Goal: Task Accomplishment & Management: Complete application form

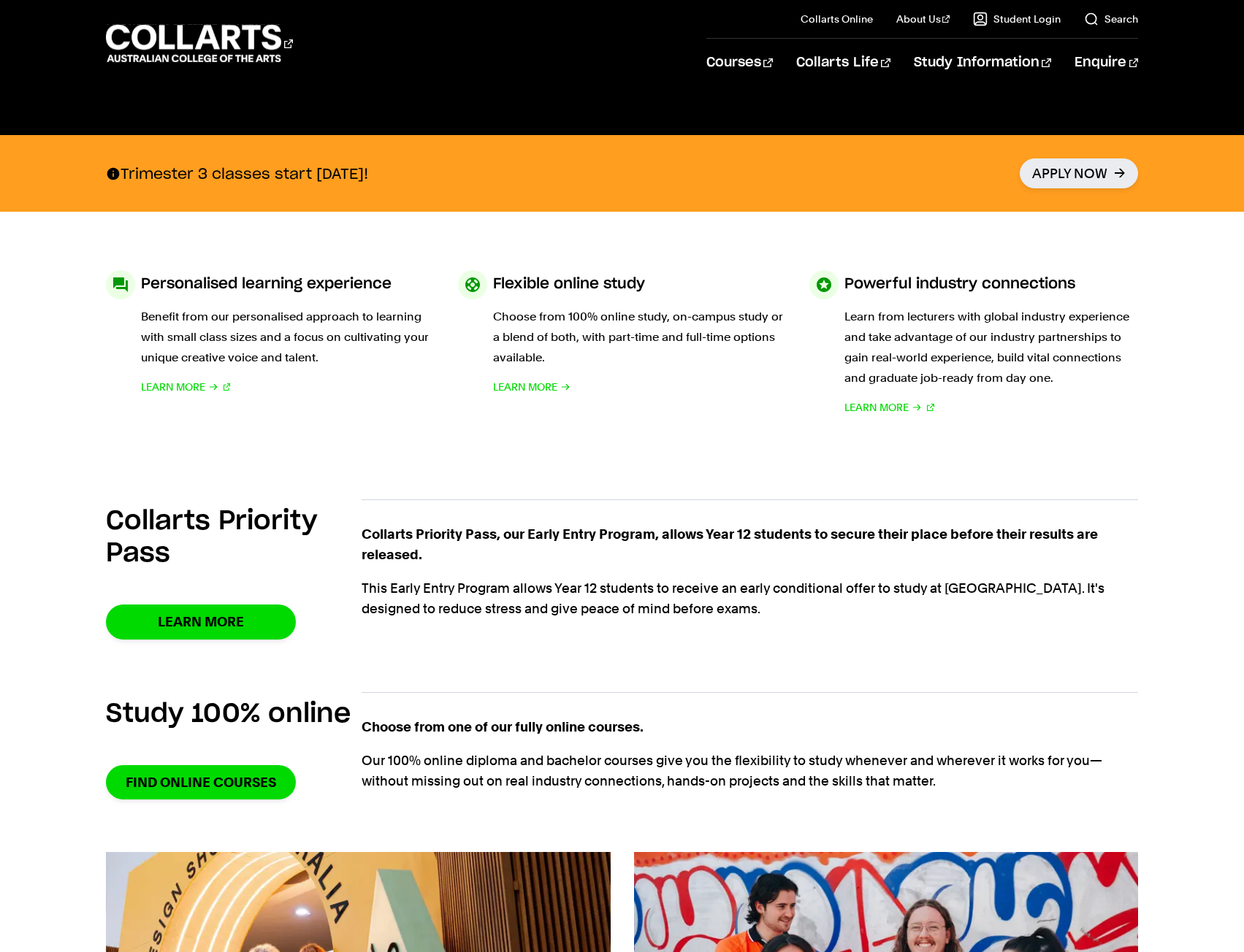
scroll to position [950, 0]
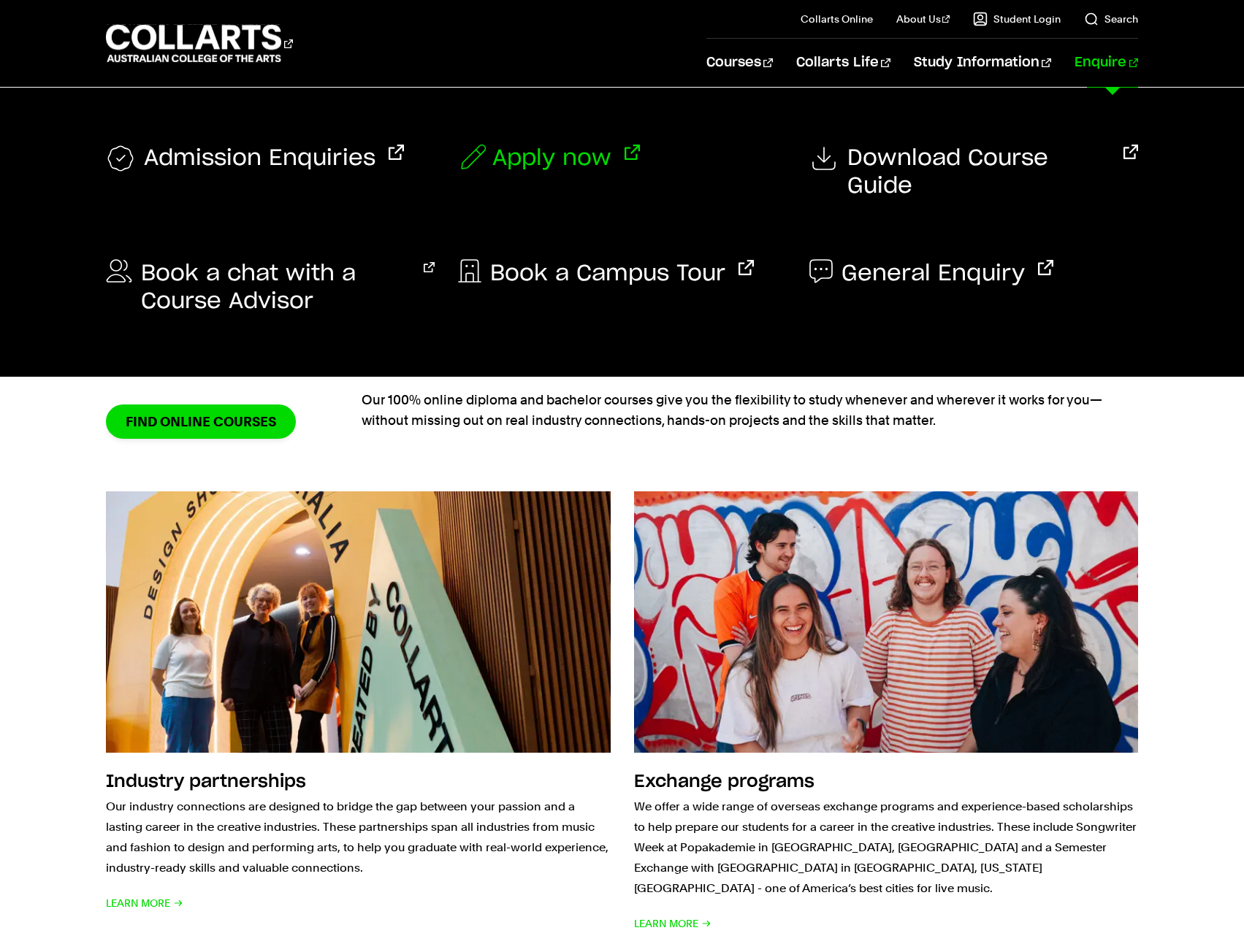
click at [554, 162] on span "Apply now" at bounding box center [552, 159] width 119 height 27
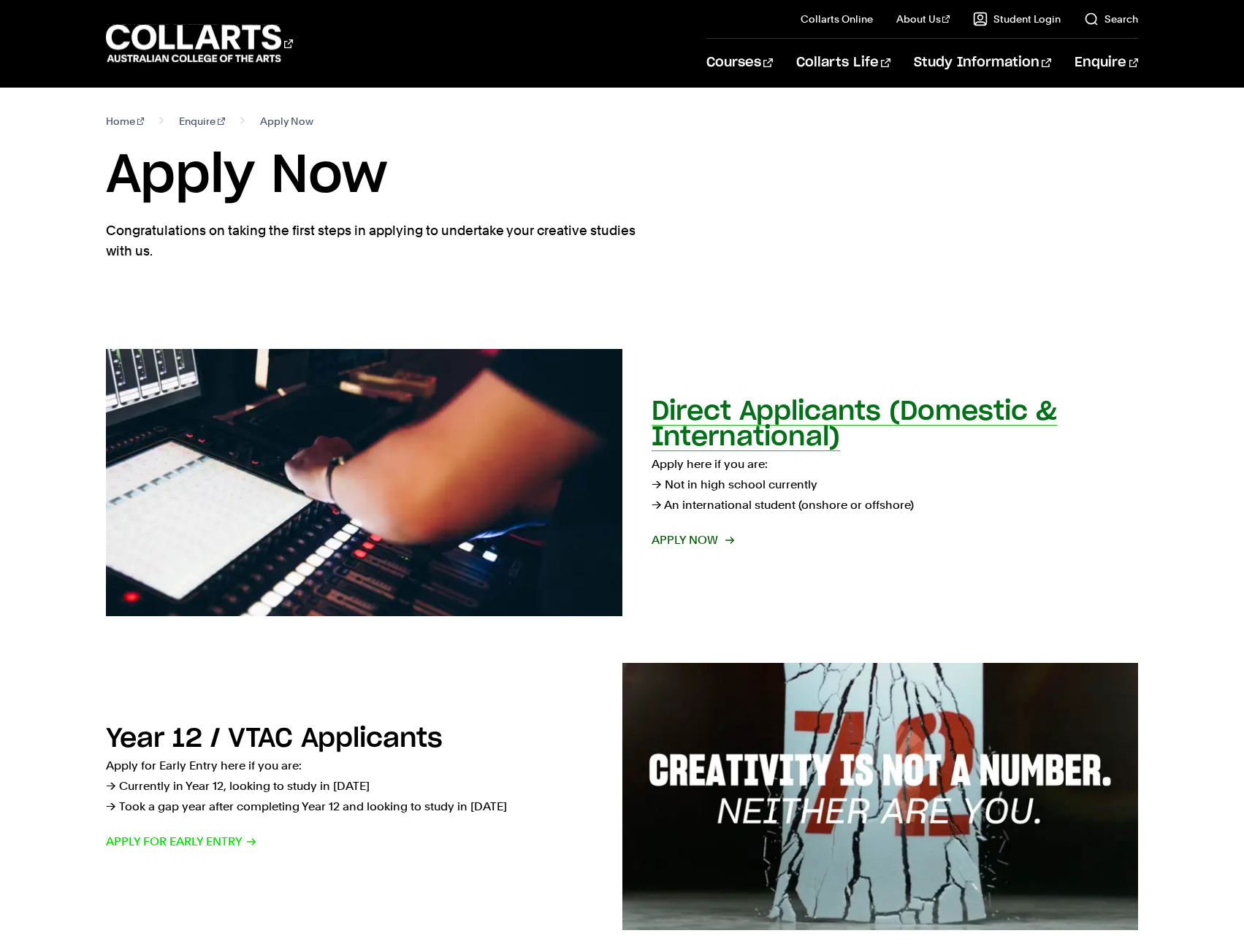
click at [446, 481] on img at bounding box center [363, 482] width 567 height 294
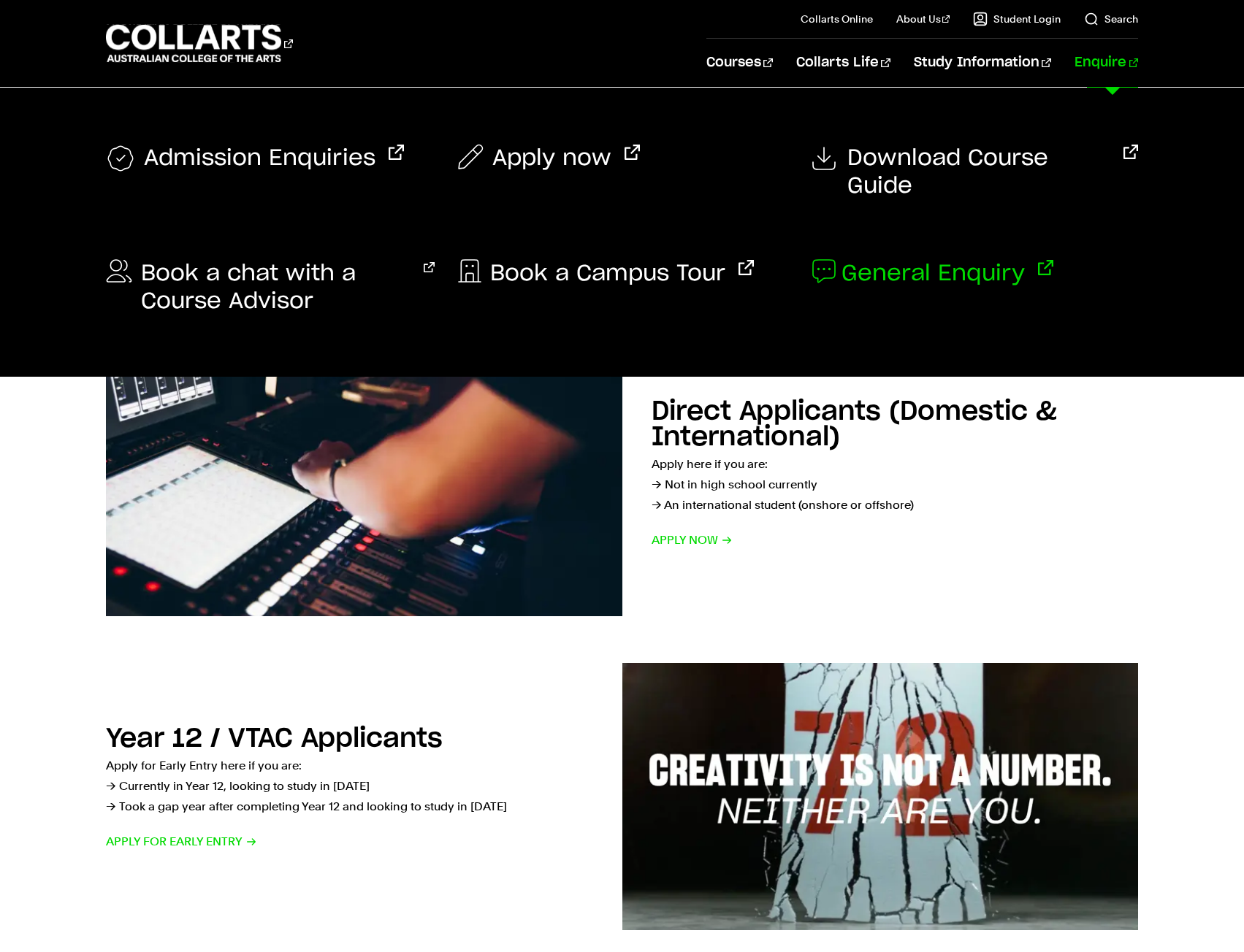
click at [881, 260] on span "General Enquiry" at bounding box center [933, 274] width 184 height 27
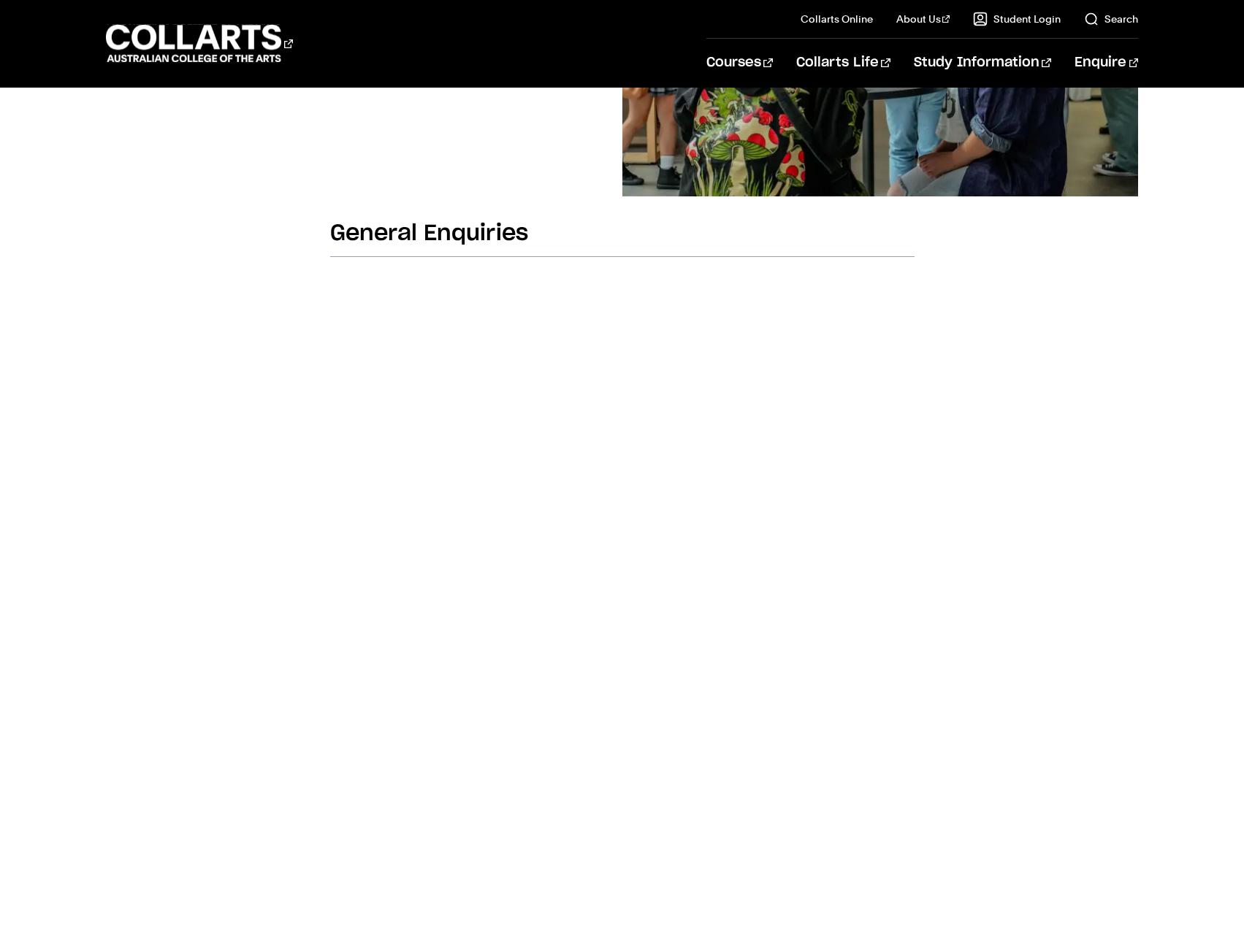
scroll to position [438, 0]
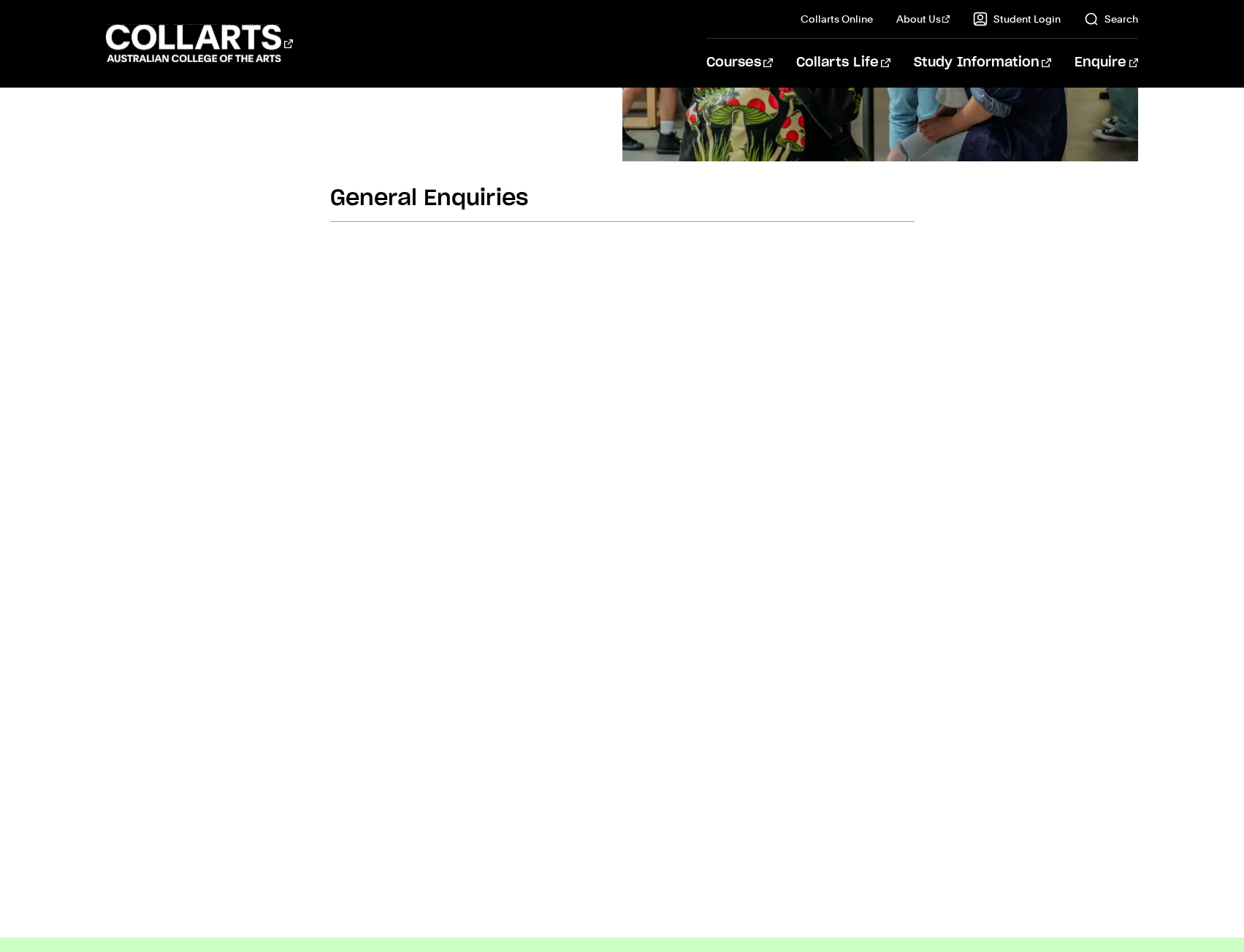
click at [301, 466] on div "General Enquiries" at bounding box center [622, 543] width 796 height 718
click at [297, 482] on div "General Enquiries" at bounding box center [622, 543] width 796 height 718
click at [199, 455] on body "Courses Collarts Online Study 100% online About Us History & Values Strategic P…" at bounding box center [622, 646] width 1244 height 2169
drag, startPoint x: 191, startPoint y: 428, endPoint x: 200, endPoint y: 426, distance: 9.2
click at [193, 428] on body "Courses Collarts Online Study 100% online About Us History & Values Strategic P…" at bounding box center [622, 646] width 1244 height 2169
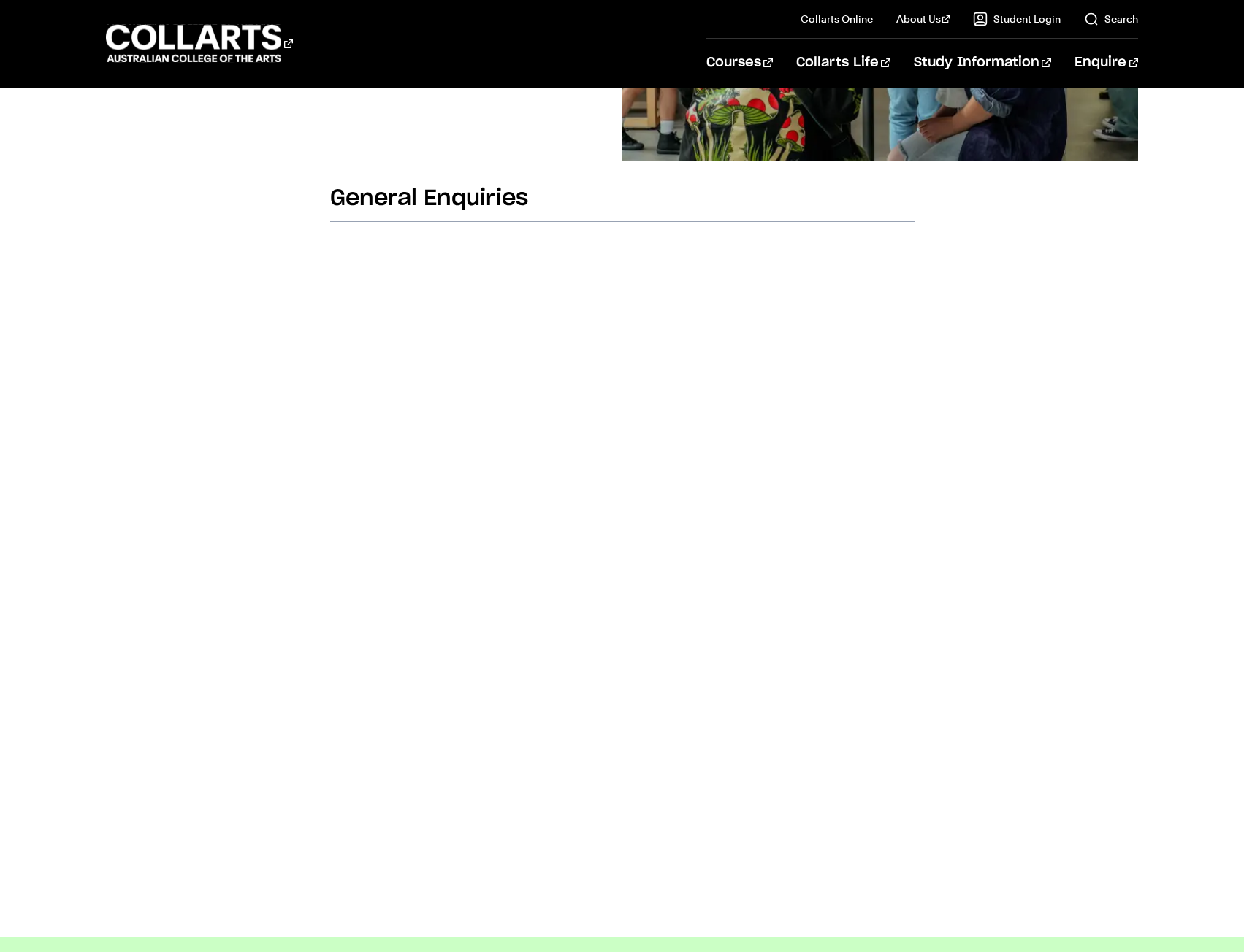
click at [205, 421] on body "Courses Collarts Online Study 100% online About Us History & Values Strategic P…" at bounding box center [622, 646] width 1244 height 2169
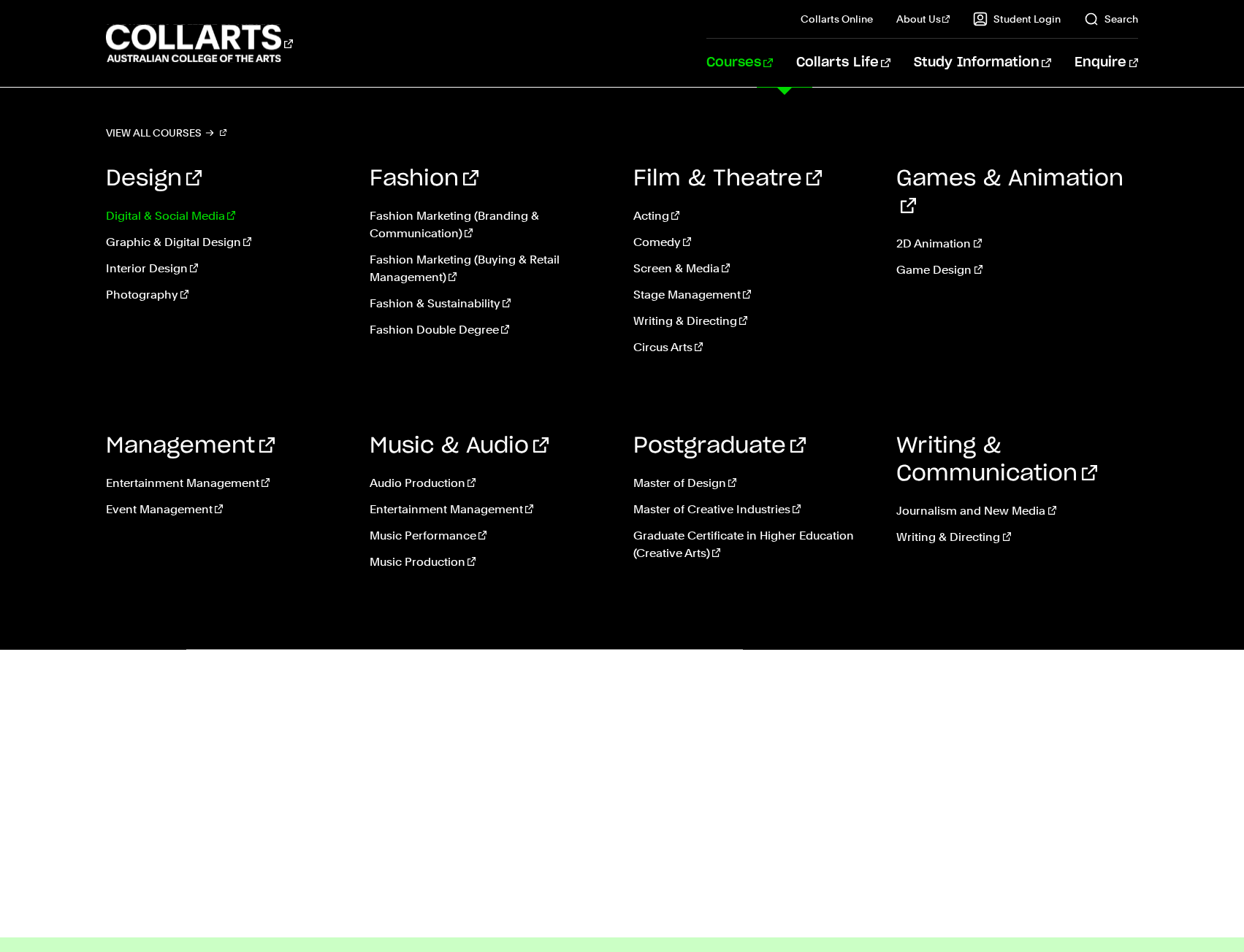
click at [164, 210] on link "Digital & Social Media" at bounding box center [226, 216] width 242 height 18
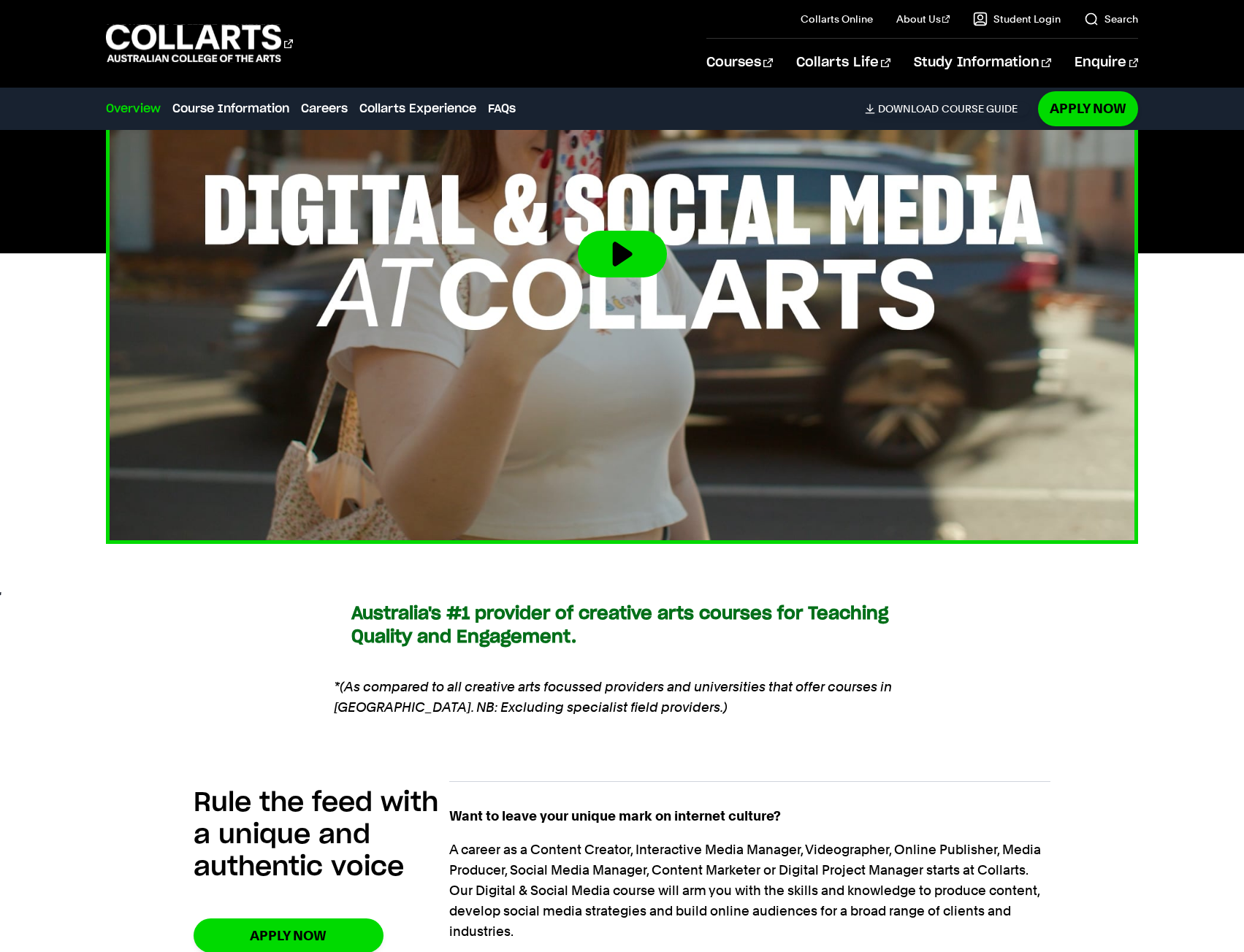
scroll to position [1169, 0]
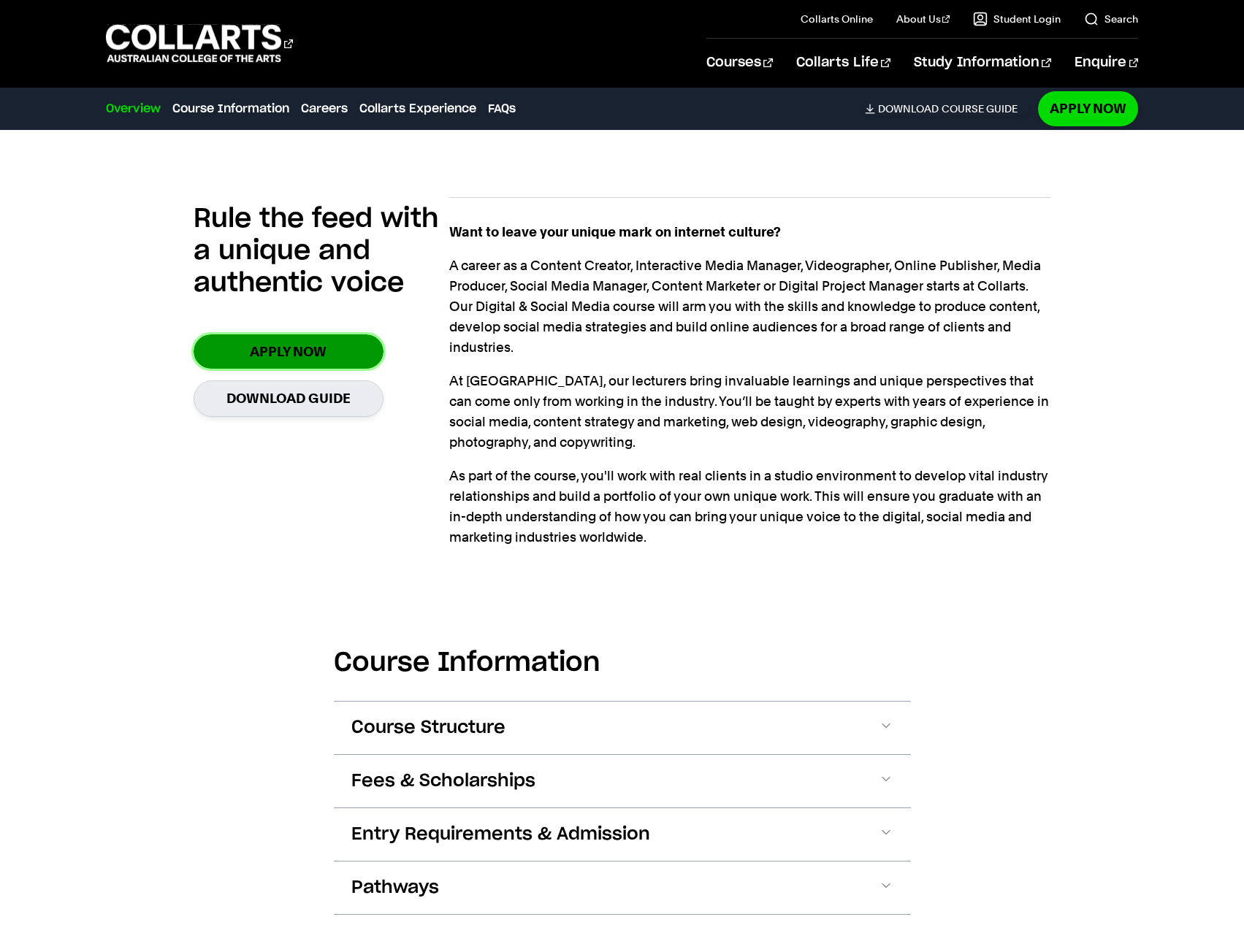
click at [308, 334] on link "Apply Now" at bounding box center [288, 351] width 190 height 35
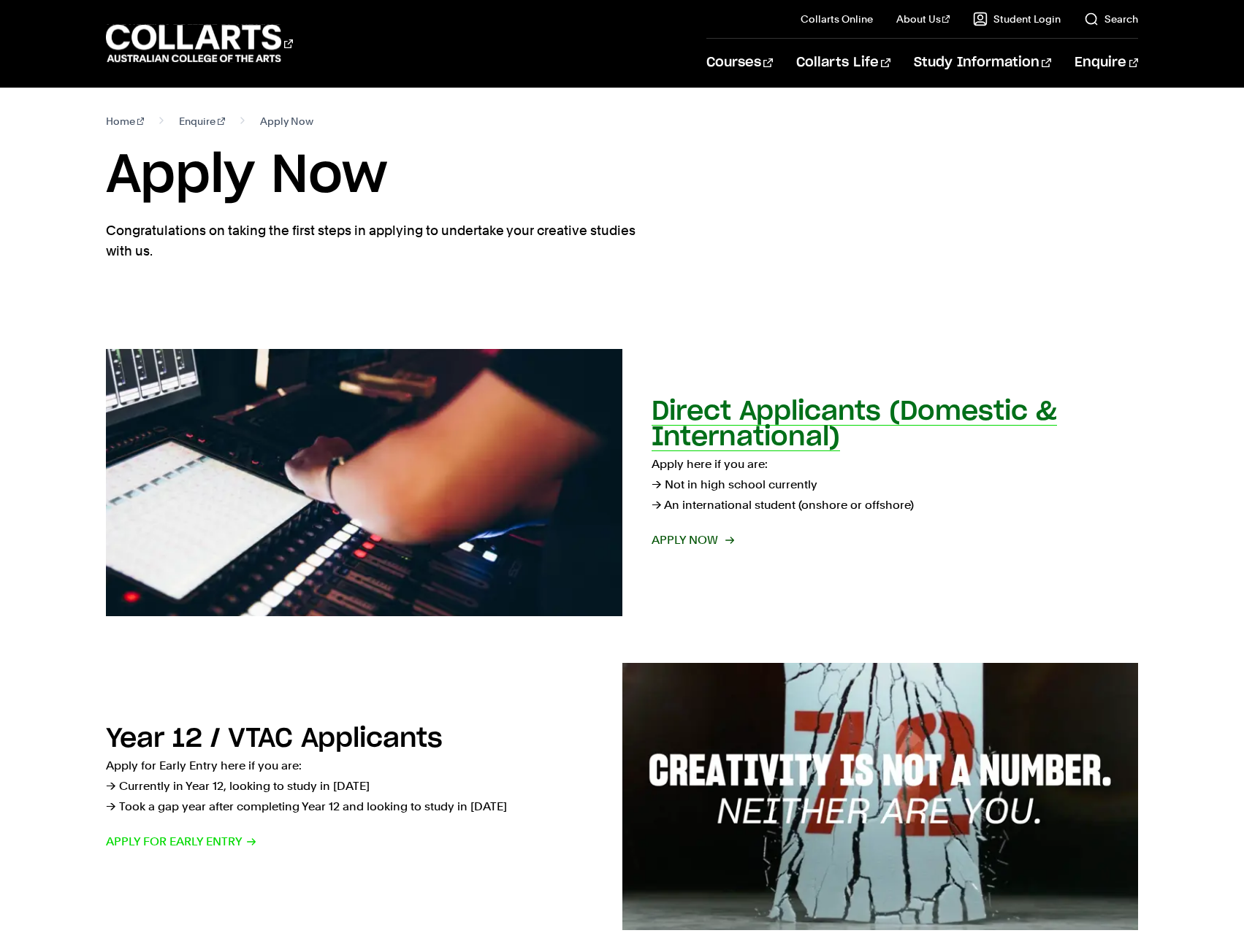
click at [757, 420] on h2 "Direct Applicants (Domestic & International)" at bounding box center [854, 424] width 405 height 52
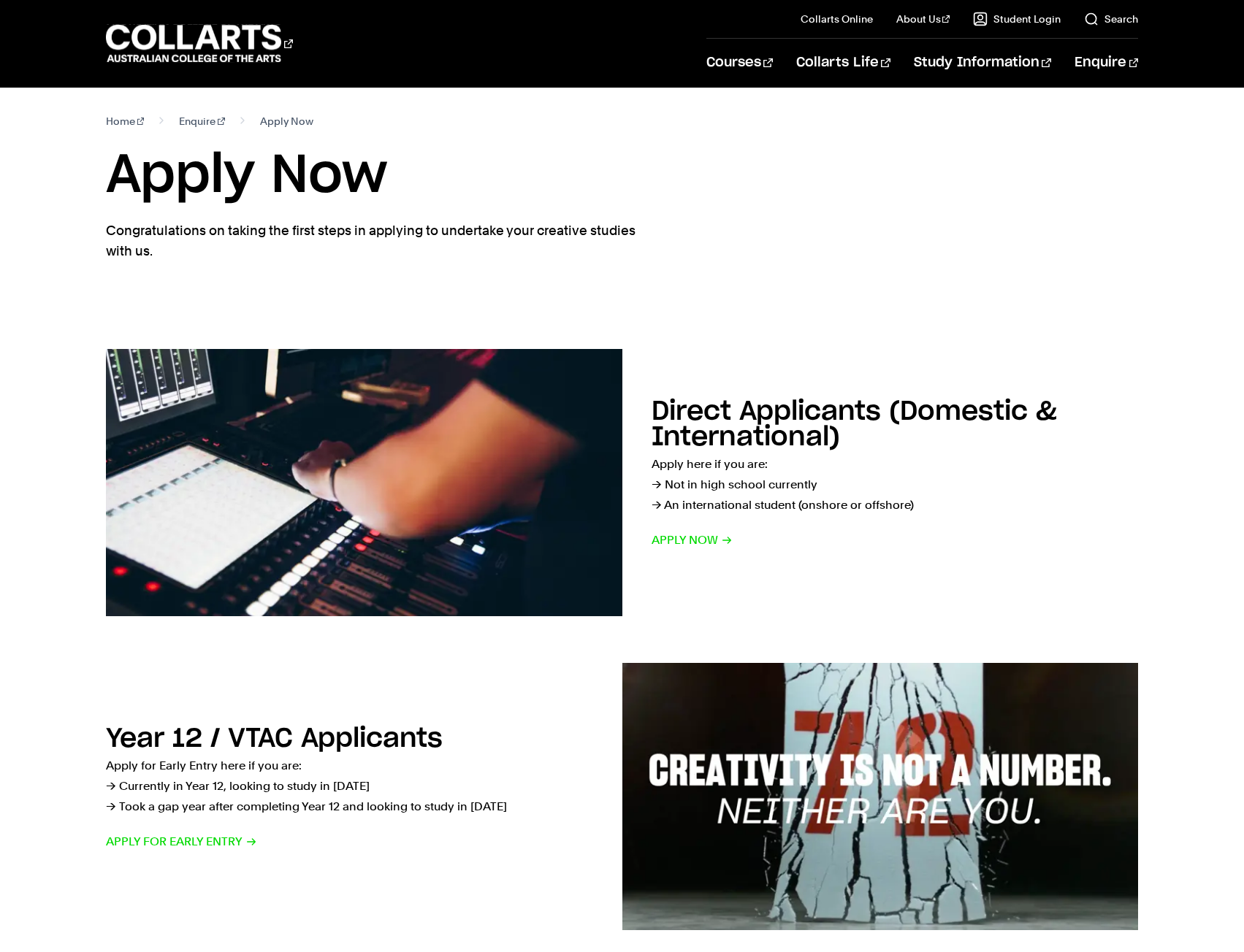
click at [258, 184] on h1 "Apply Now" at bounding box center [622, 176] width 1033 height 66
click at [418, 191] on h1 "Apply Now" at bounding box center [622, 176] width 1033 height 66
click at [256, 169] on h1 "Apply Now" at bounding box center [622, 176] width 1033 height 66
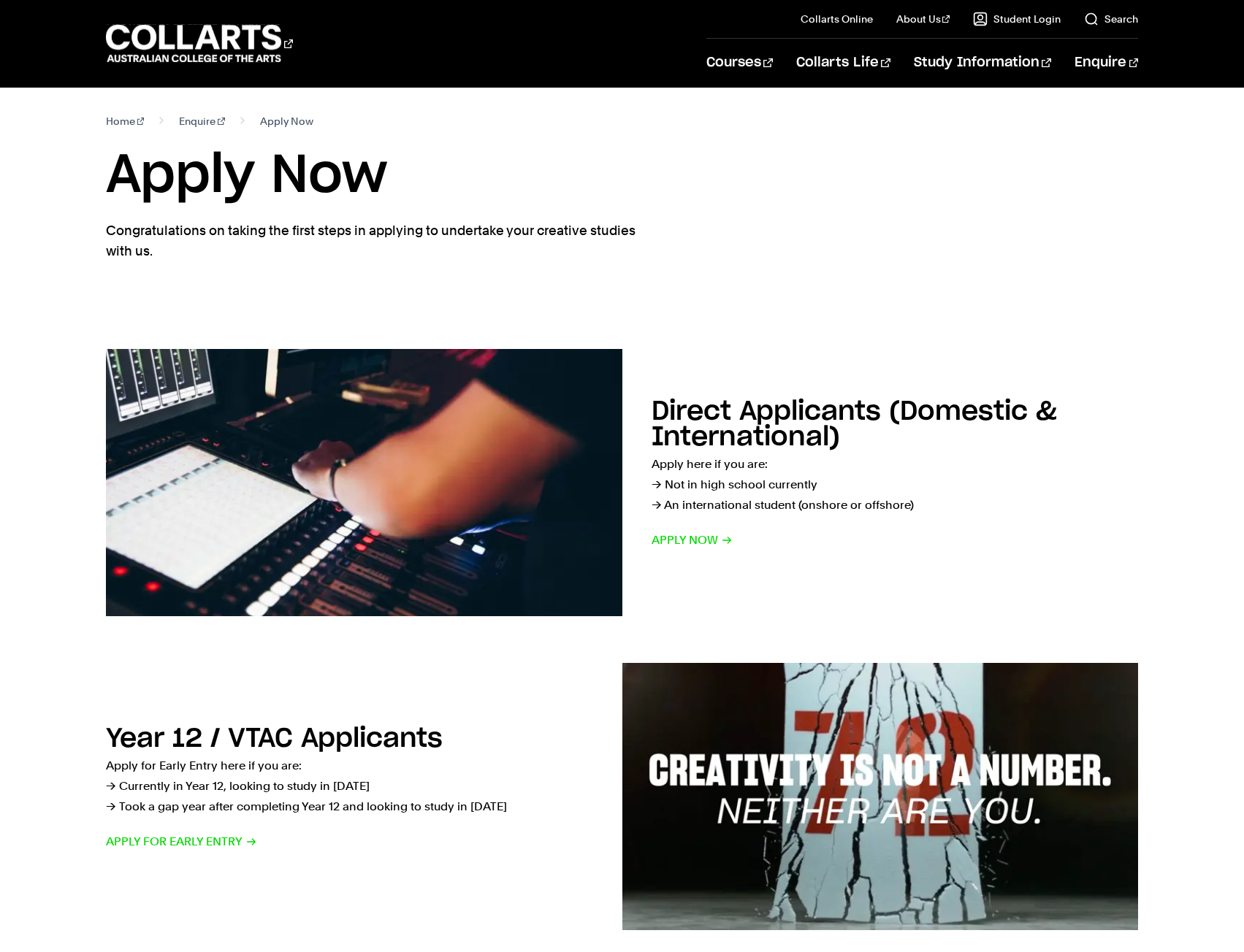
click at [256, 169] on h1 "Apply Now" at bounding box center [622, 176] width 1033 height 66
click at [259, 244] on p "Congratulations on taking the first steps in applying to undertake your creativ…" at bounding box center [372, 241] width 533 height 41
click at [227, 180] on h1 "Apply Now" at bounding box center [622, 176] width 1033 height 66
click at [309, 181] on h1 "Apply Now" at bounding box center [622, 176] width 1033 height 66
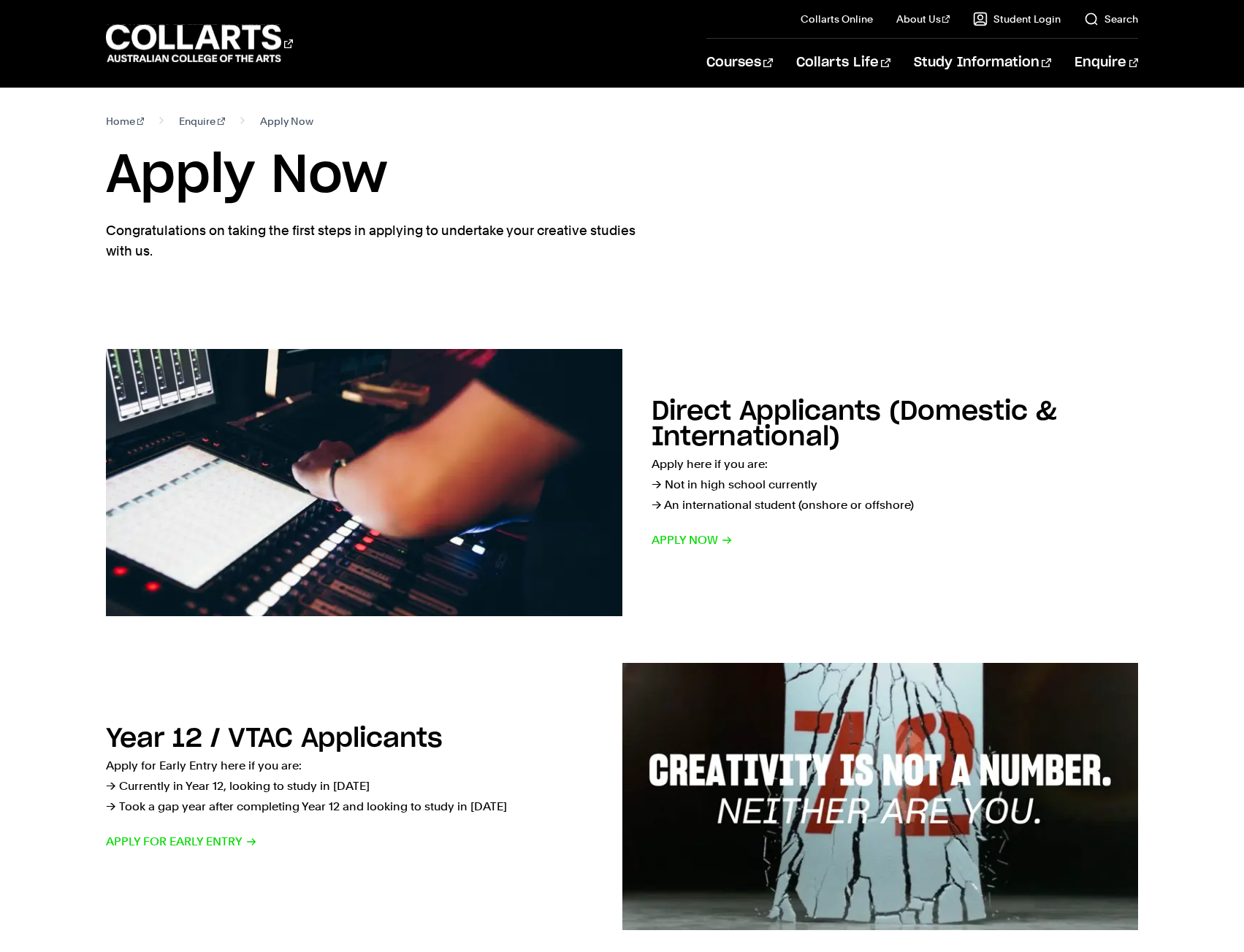
click at [309, 181] on h1 "Apply Now" at bounding box center [622, 176] width 1033 height 66
click at [211, 178] on h1 "Apply Now" at bounding box center [622, 176] width 1033 height 66
click at [498, 177] on h1 "Apply Now" at bounding box center [622, 176] width 1033 height 66
click at [206, 38] on 1 "Go to homepage" at bounding box center [193, 43] width 176 height 38
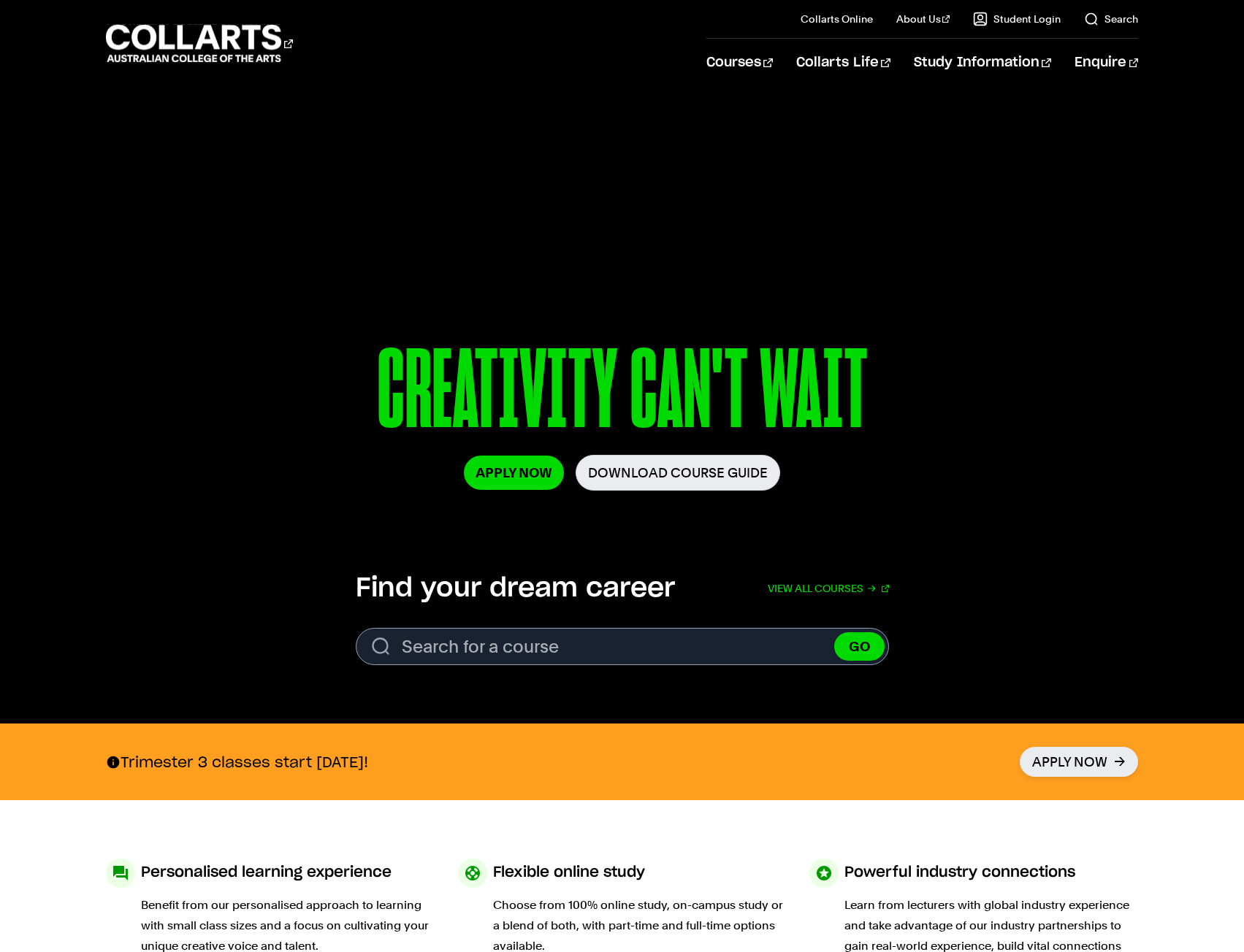
click at [629, 414] on p "CREATIVITY CAN'T WAIT" at bounding box center [621, 395] width 840 height 121
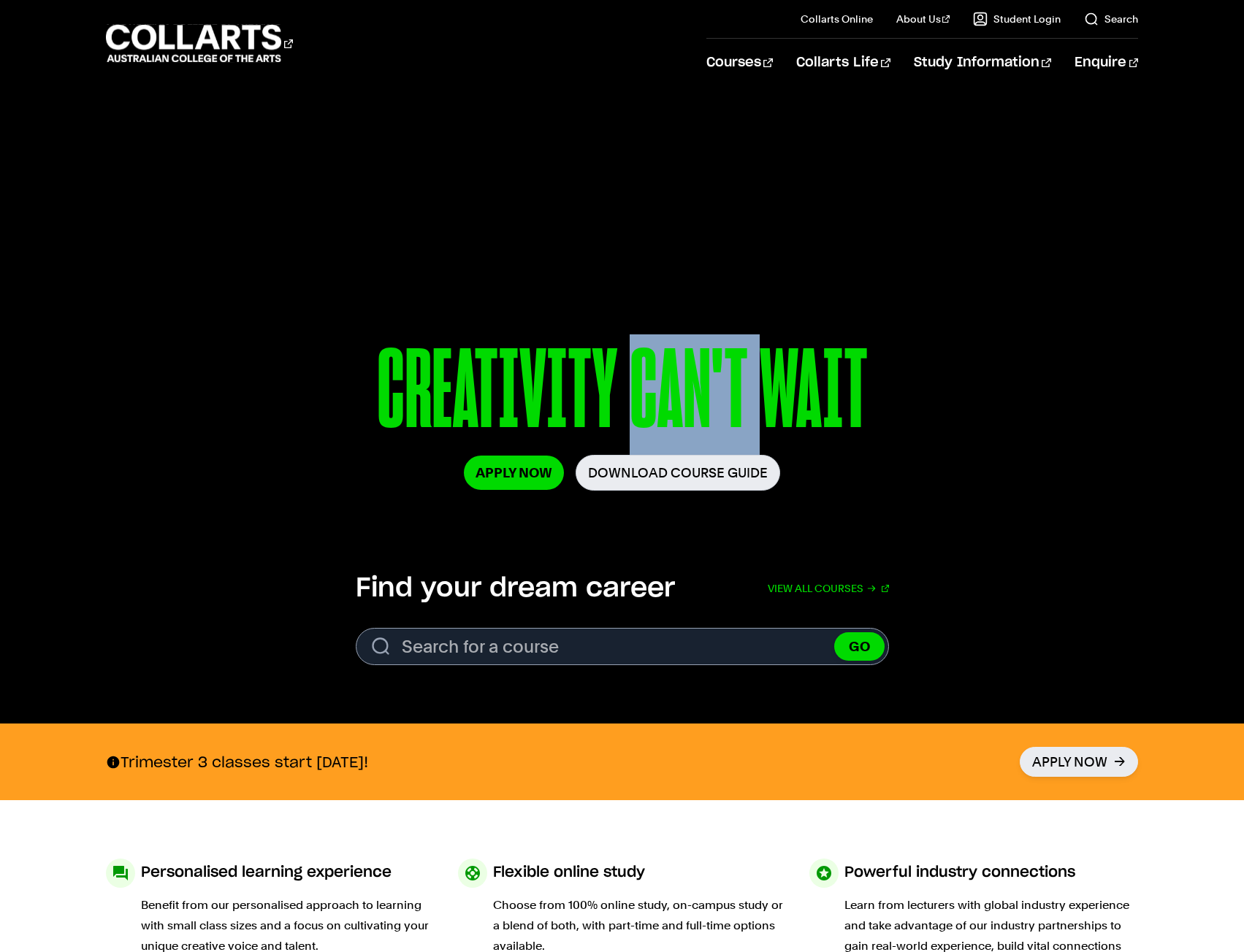
click at [629, 414] on p "CREATIVITY CAN'T WAIT" at bounding box center [621, 395] width 840 height 121
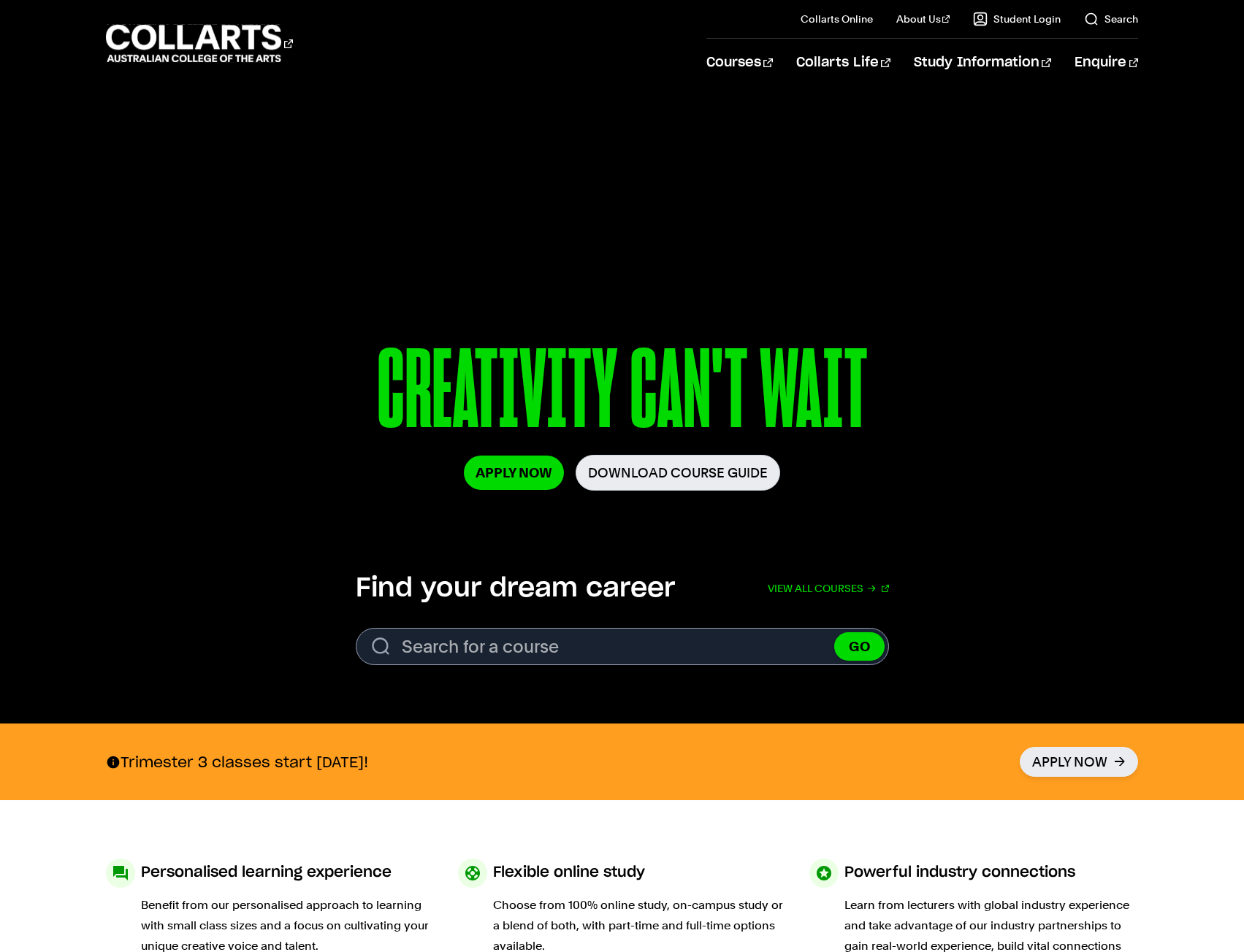
click at [612, 404] on p "CREATIVITY CAN'T WAIT" at bounding box center [621, 395] width 840 height 121
click at [609, 399] on p "CREATIVITY CAN'T WAIT" at bounding box center [621, 395] width 840 height 121
click at [382, 387] on p "CREATIVITY CAN'T WAIT" at bounding box center [621, 395] width 840 height 121
click at [416, 400] on p "CREATIVITY CAN'T WAIT" at bounding box center [621, 395] width 840 height 121
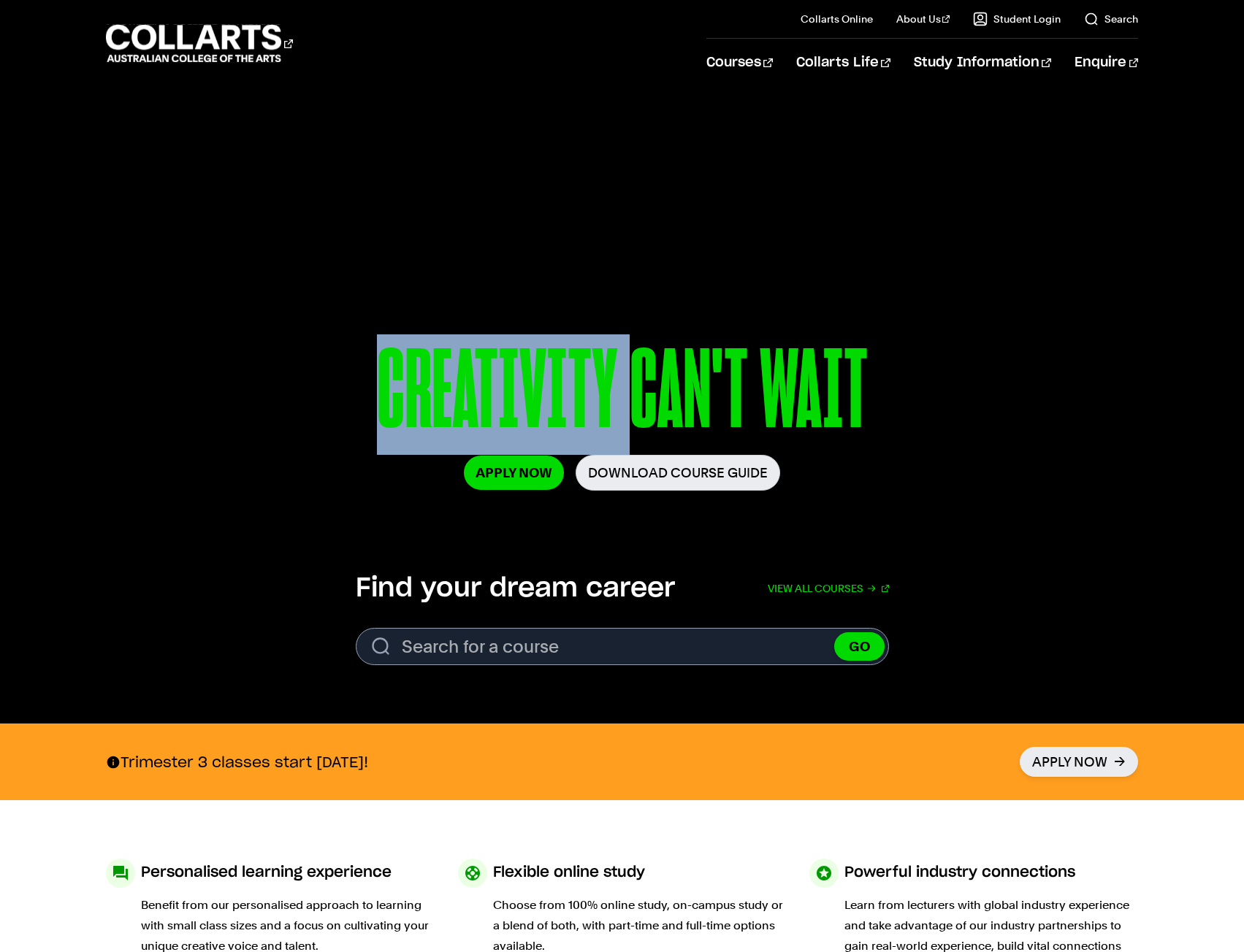
click at [416, 400] on p "CREATIVITY CAN'T WAIT" at bounding box center [621, 395] width 840 height 121
click at [301, 394] on p "CREATIVITY CAN'T WAIT" at bounding box center [621, 395] width 840 height 121
click at [266, 320] on div "CREATIVITY CAN'T WAIT Apply Now Download Course Guide" at bounding box center [622, 416] width 1244 height 219
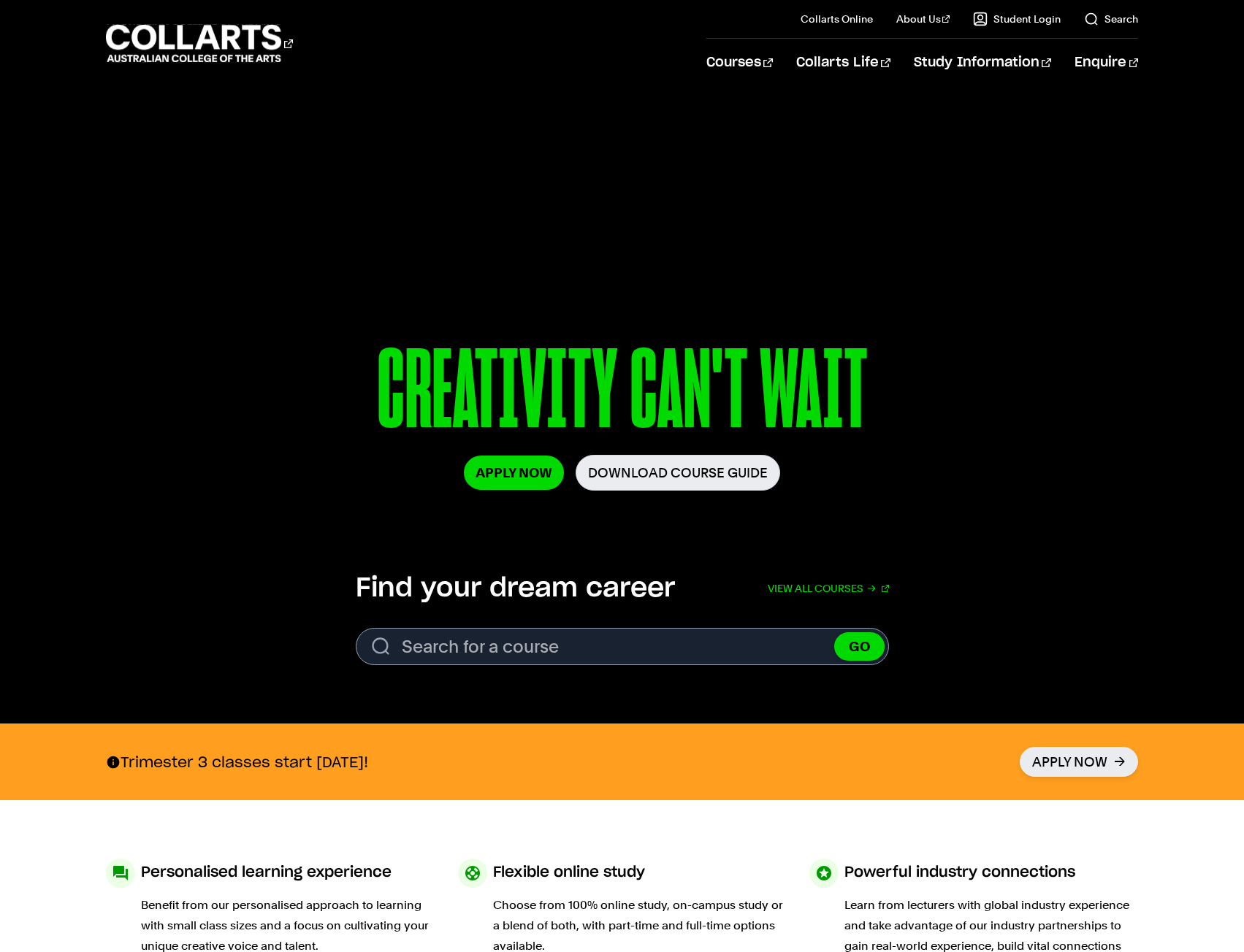
click at [242, 313] on div "CREATIVITY CAN'T WAIT Apply Now Download Course Guide" at bounding box center [622, 416] width 1244 height 219
click at [651, 403] on p "CREATIVITY CAN'T WAIT" at bounding box center [621, 395] width 840 height 121
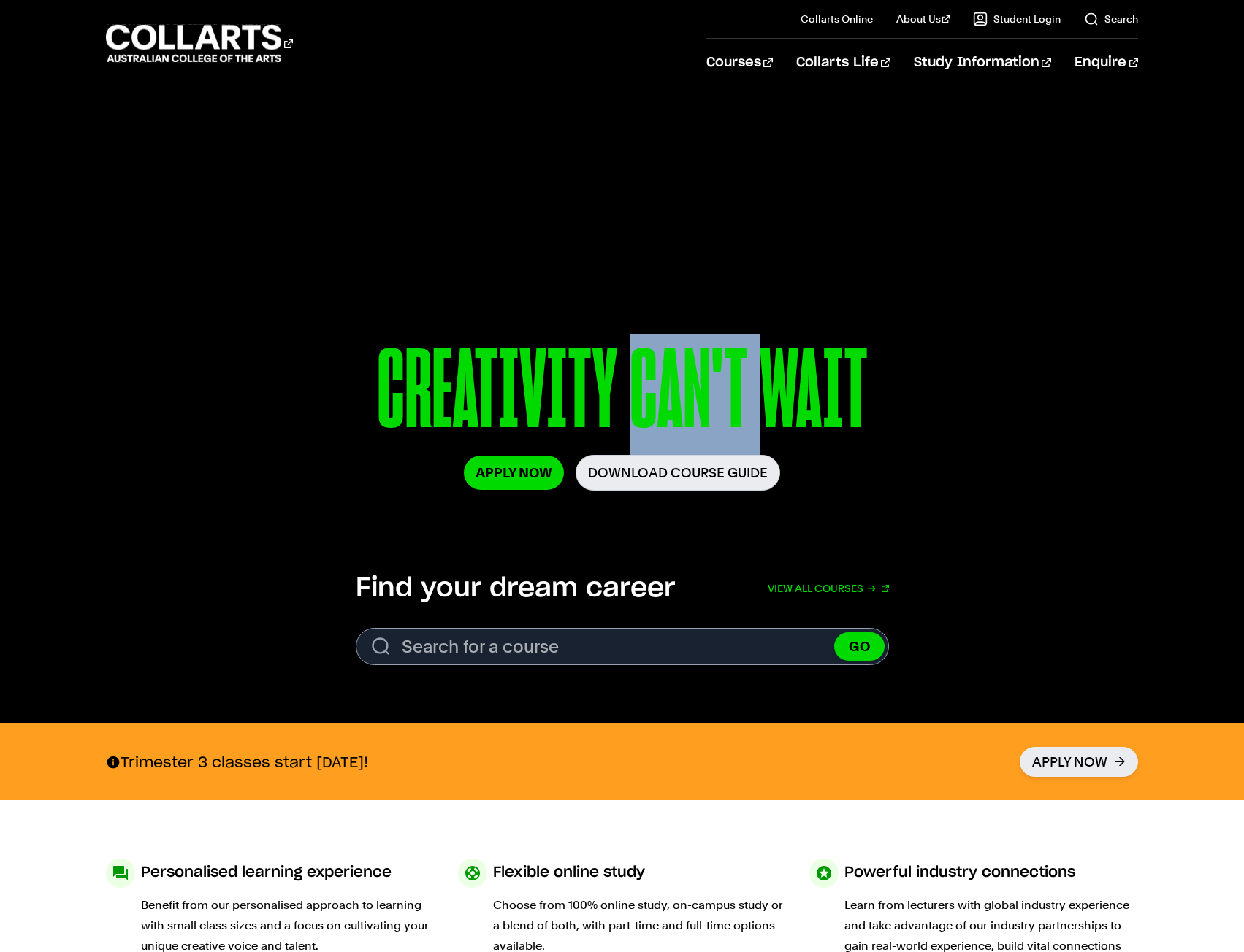
click at [651, 403] on p "CREATIVITY CAN'T WAIT" at bounding box center [621, 395] width 840 height 121
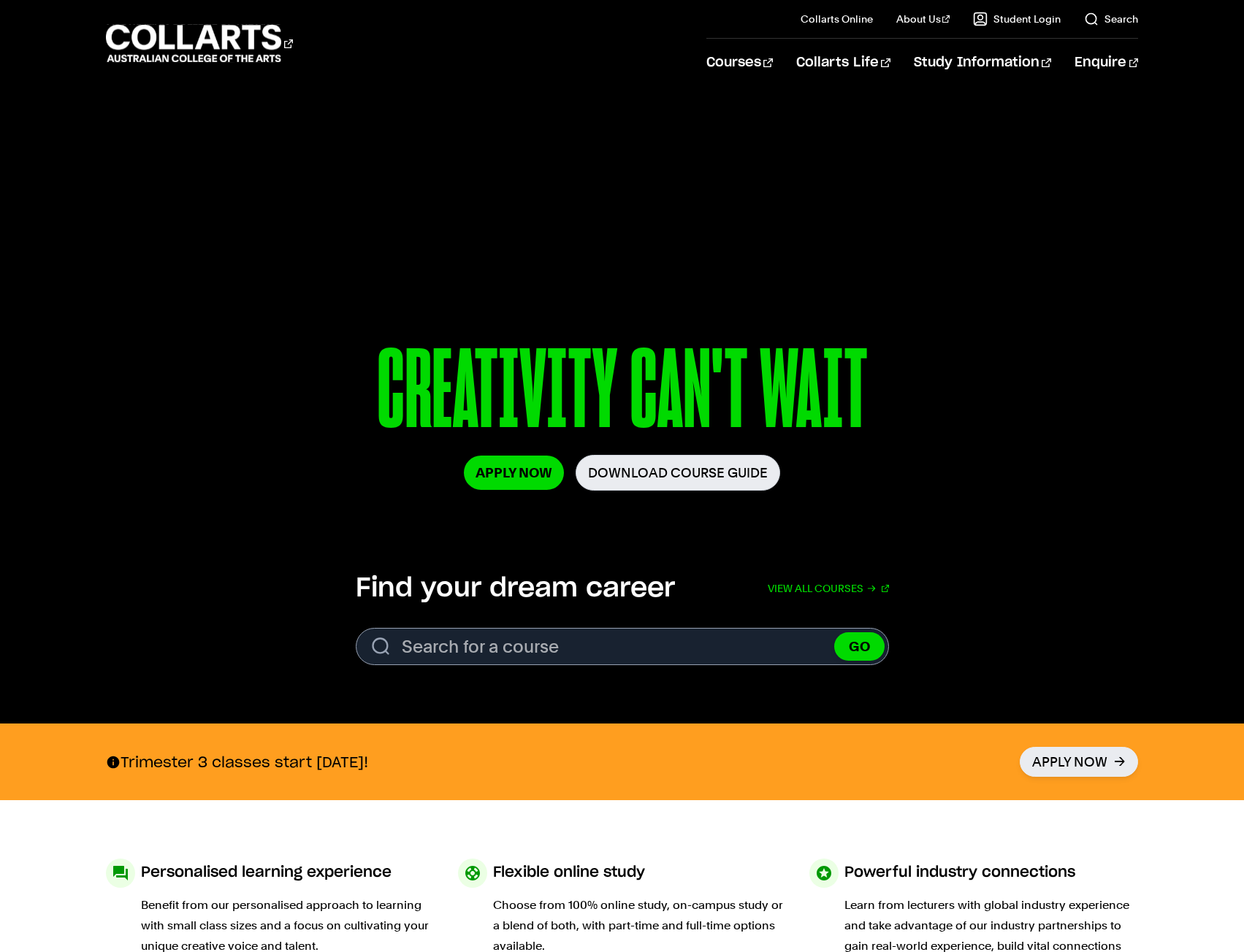
click at [781, 406] on p "CREATIVITY CAN'T WAIT" at bounding box center [621, 395] width 840 height 121
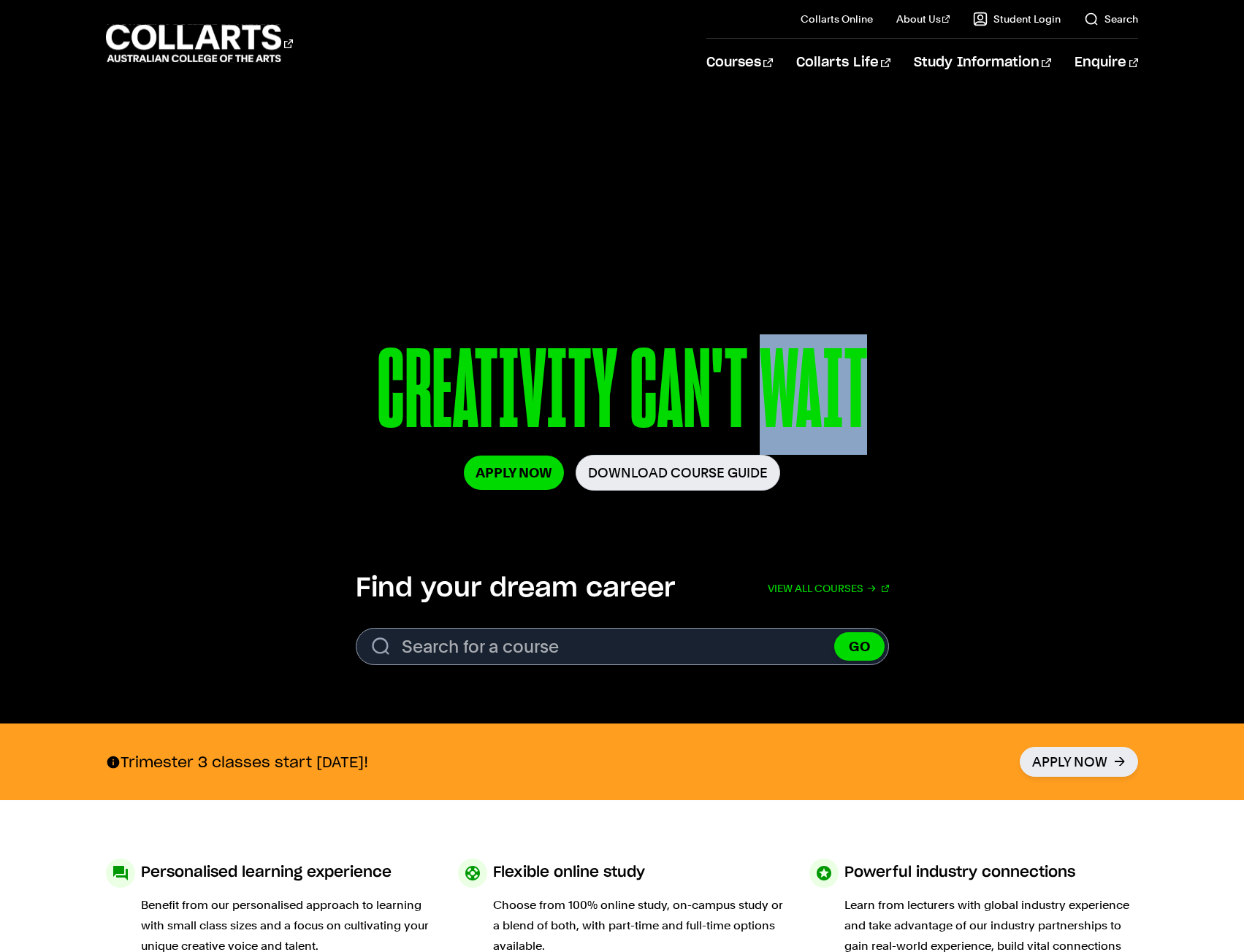
click at [781, 406] on p "CREATIVITY CAN'T WAIT" at bounding box center [621, 395] width 840 height 121
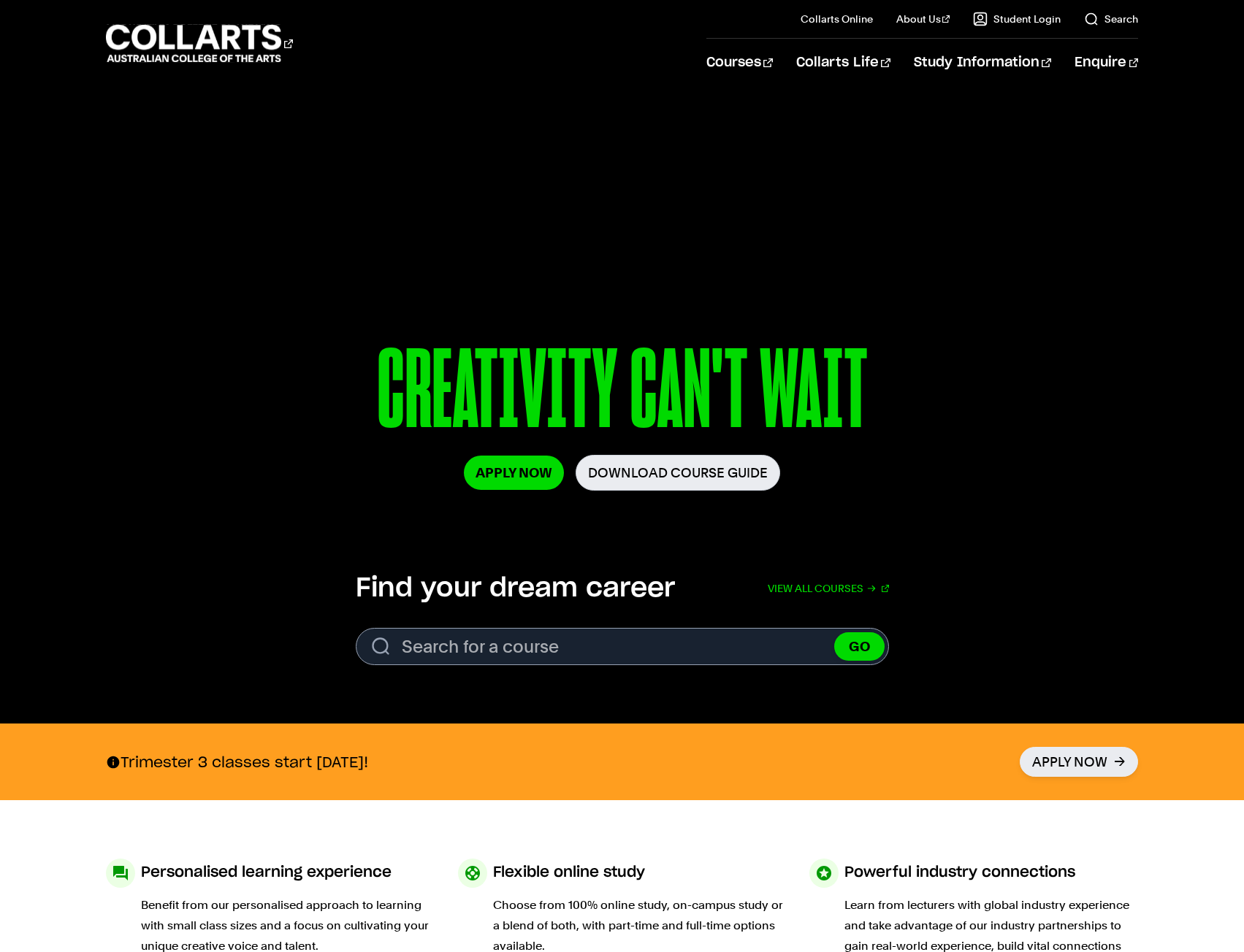
click at [466, 403] on p "CREATIVITY CAN'T WAIT" at bounding box center [621, 395] width 840 height 121
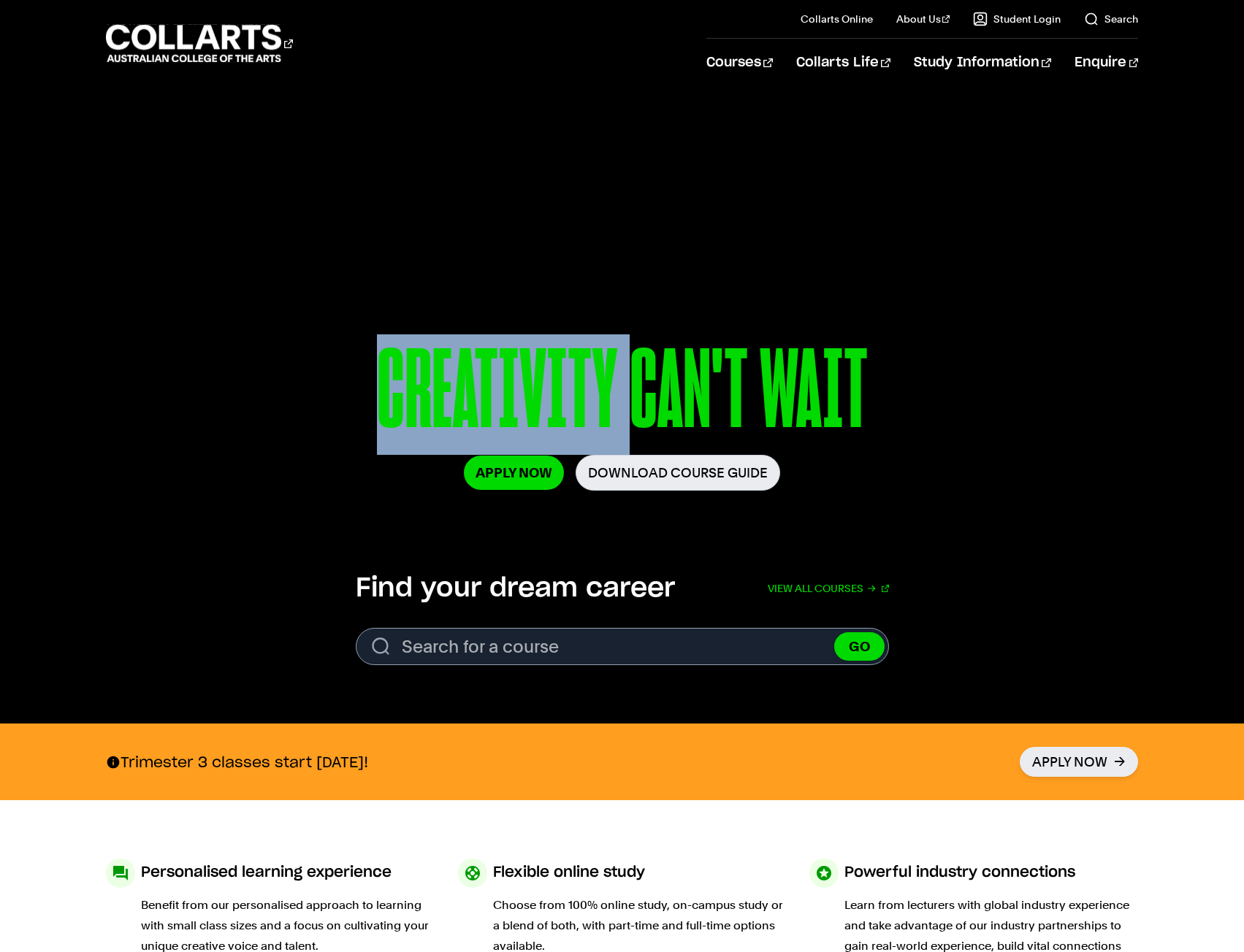
click at [466, 403] on p "CREATIVITY CAN'T WAIT" at bounding box center [621, 395] width 840 height 121
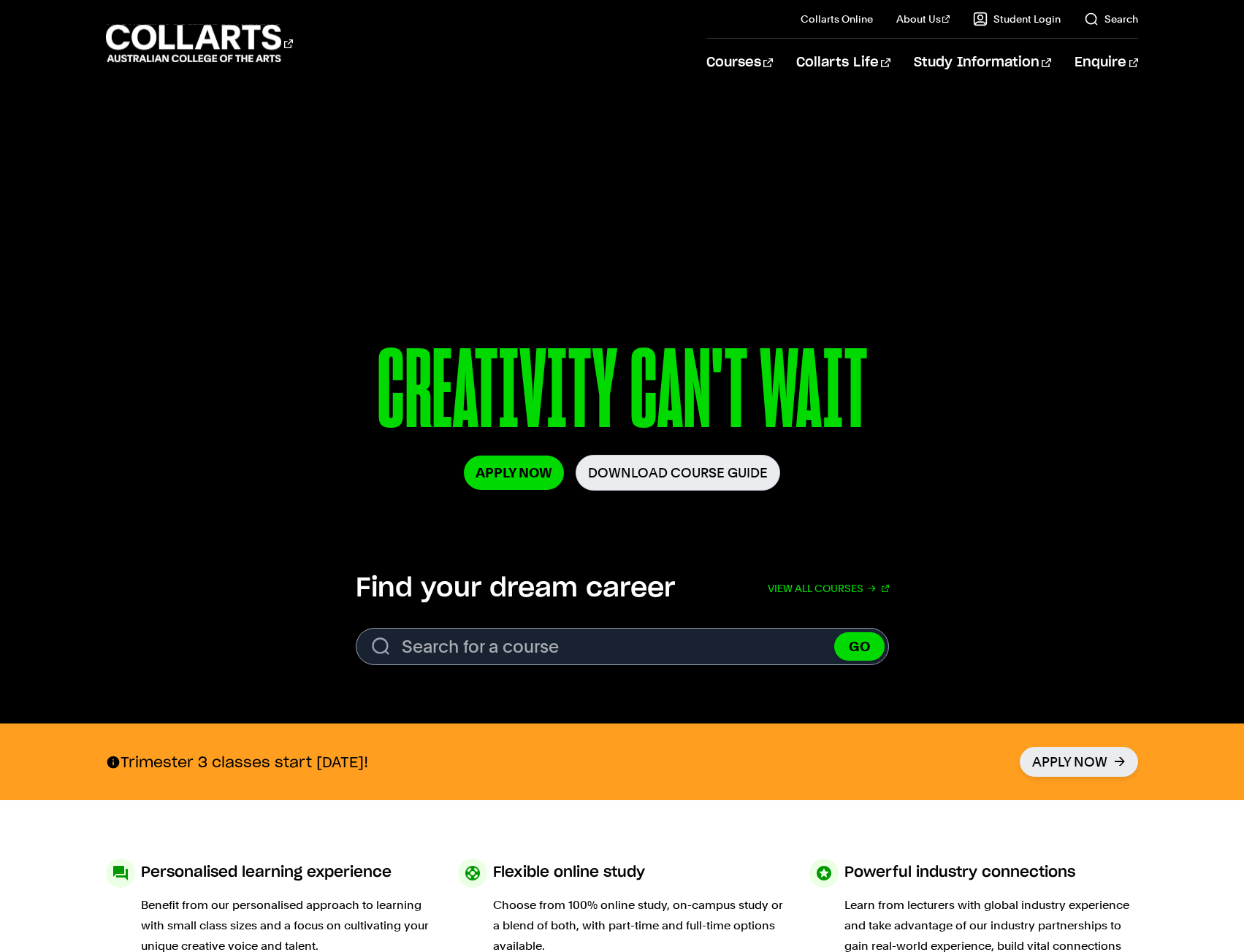
click at [671, 413] on p "CREATIVITY CAN'T WAIT" at bounding box center [621, 395] width 840 height 121
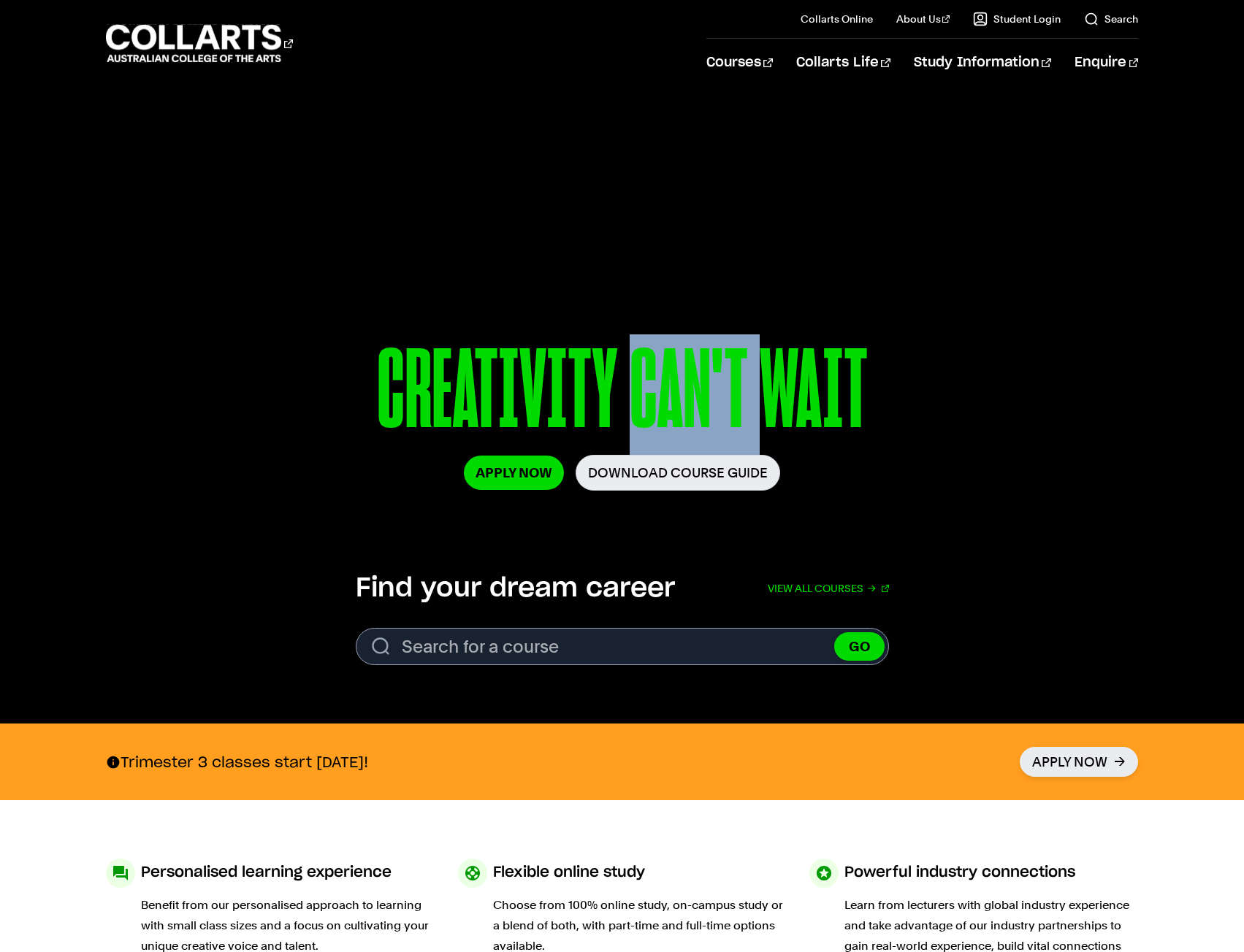
click at [671, 413] on p "CREATIVITY CAN'T WAIT" at bounding box center [621, 395] width 840 height 121
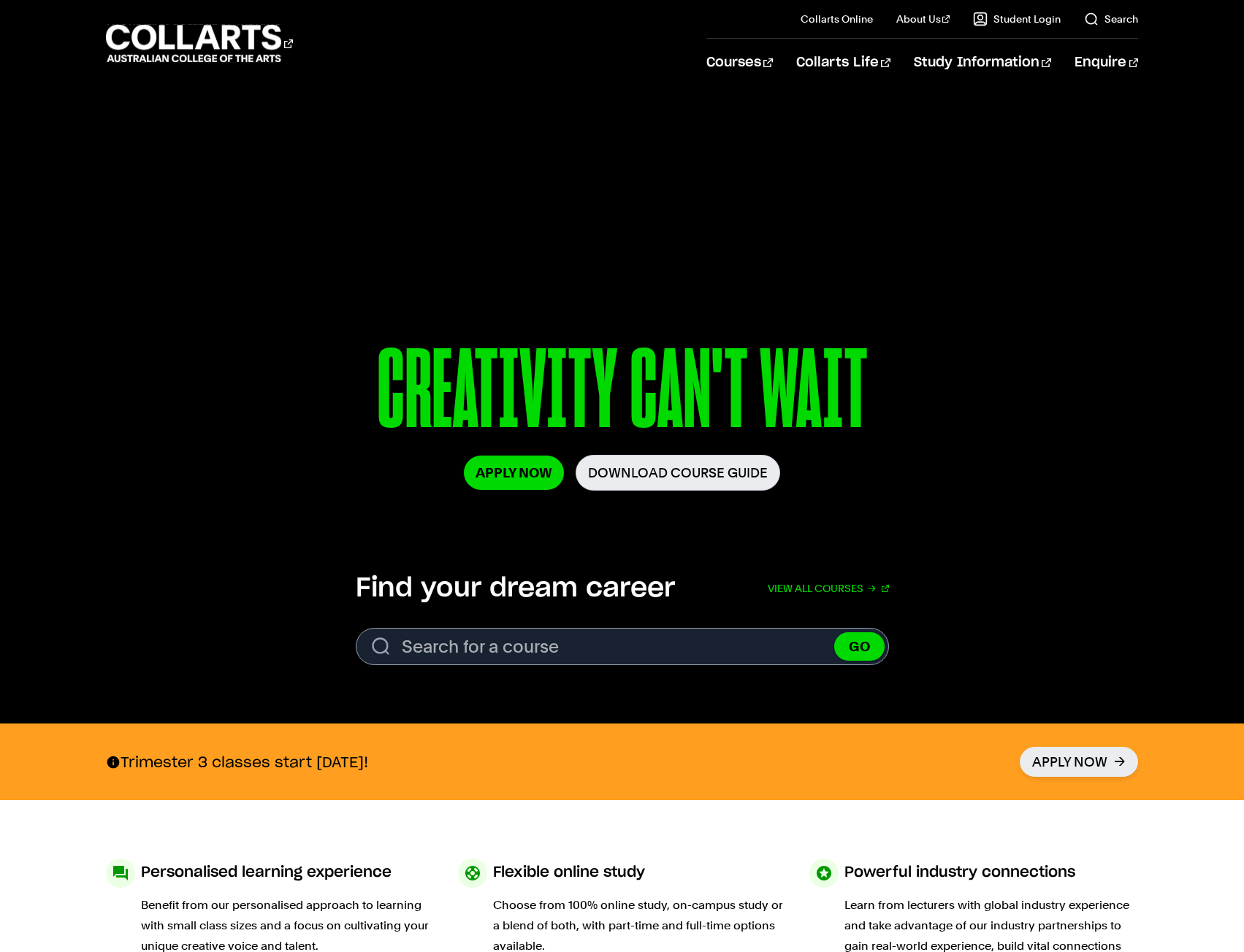
click at [794, 391] on p "CREATIVITY CAN'T WAIT" at bounding box center [621, 395] width 840 height 121
click at [400, 379] on p "CREATIVITY CAN'T WAIT" at bounding box center [621, 395] width 840 height 121
drag, startPoint x: 400, startPoint y: 379, endPoint x: 410, endPoint y: 370, distance: 13.5
click at [401, 375] on p "CREATIVITY CAN'T WAIT" at bounding box center [621, 395] width 840 height 121
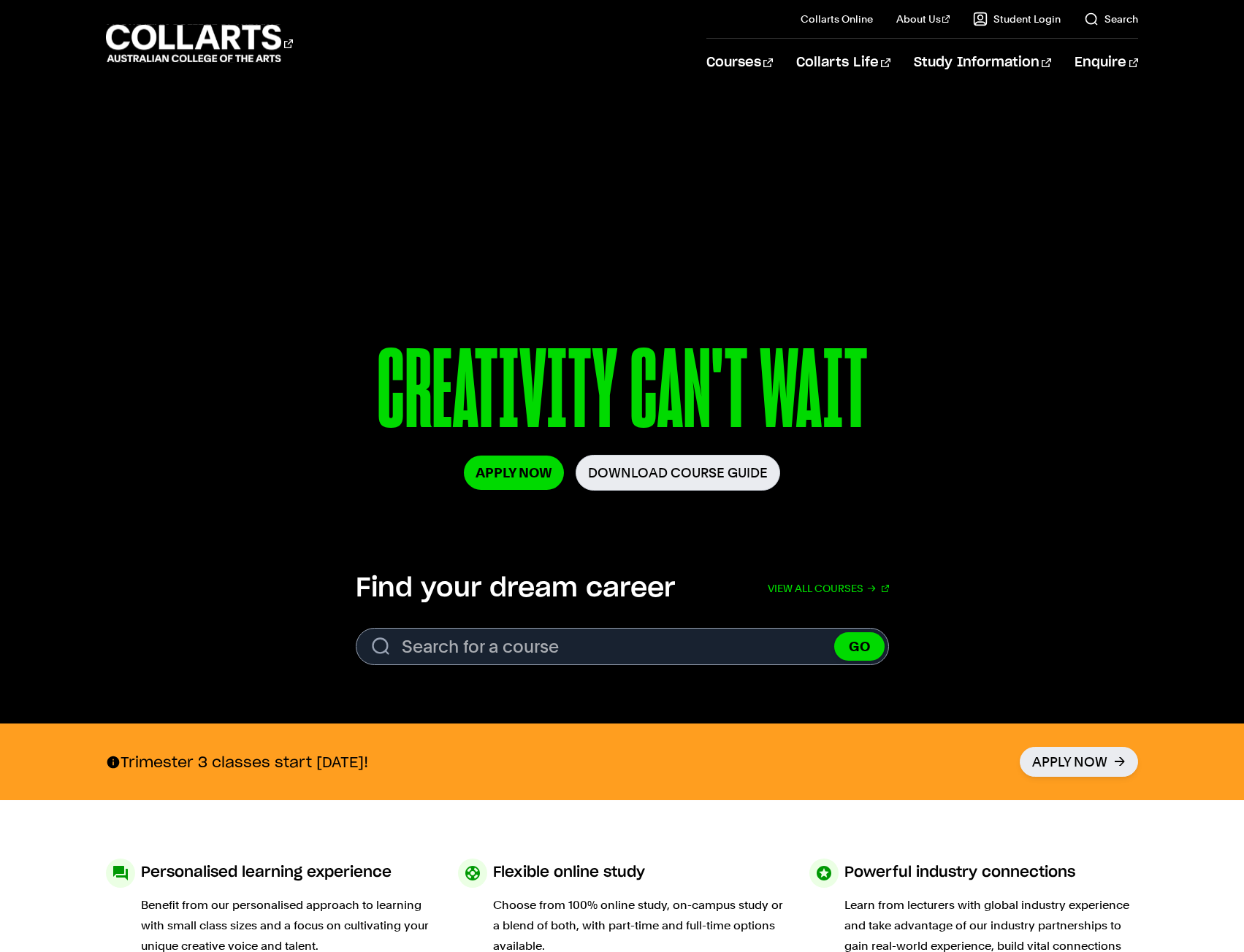
click at [678, 379] on p "CREATIVITY CAN'T WAIT" at bounding box center [621, 395] width 840 height 121
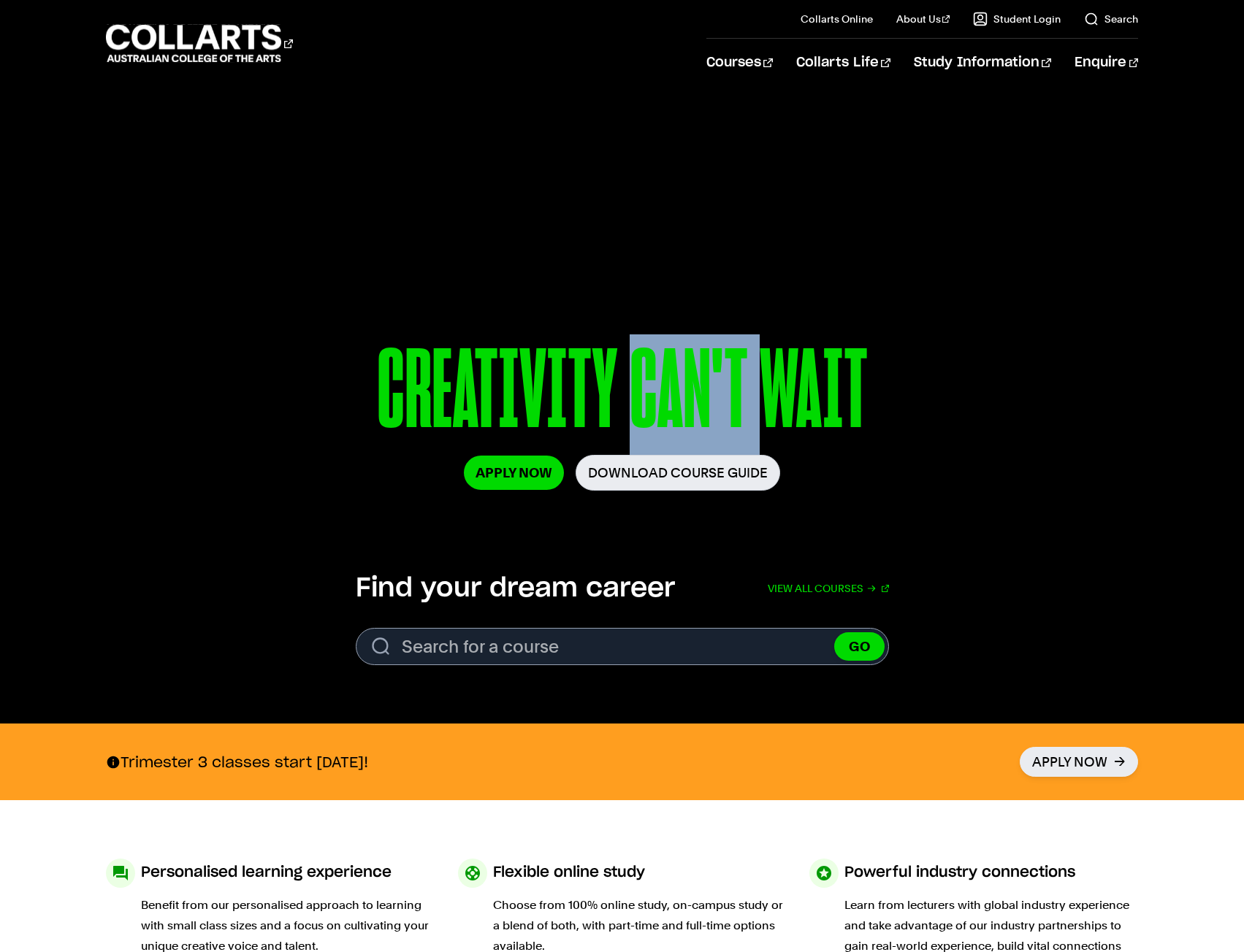
click at [678, 379] on p "CREATIVITY CAN'T WAIT" at bounding box center [621, 395] width 840 height 121
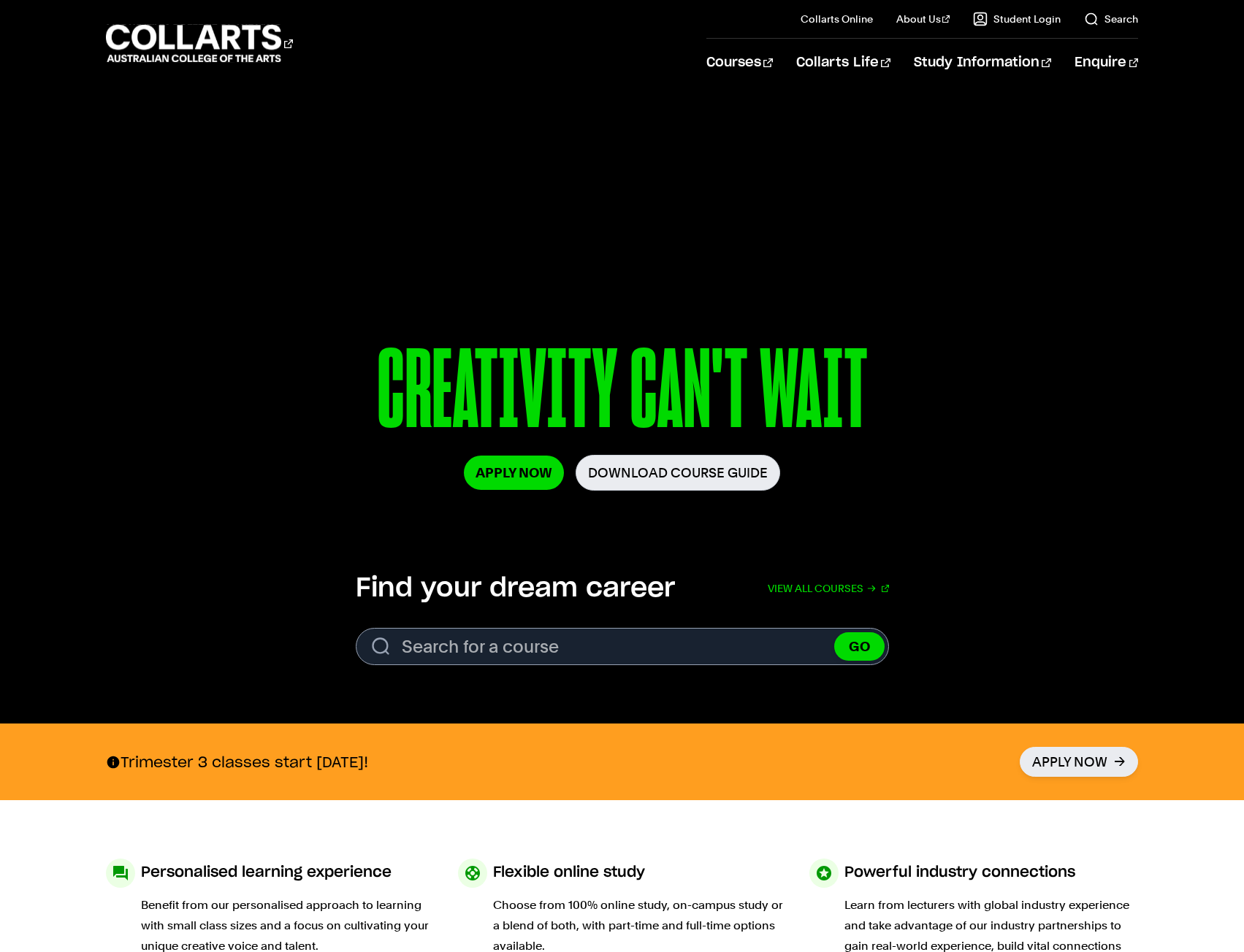
click at [808, 387] on p "CREATIVITY CAN'T WAIT" at bounding box center [621, 395] width 840 height 121
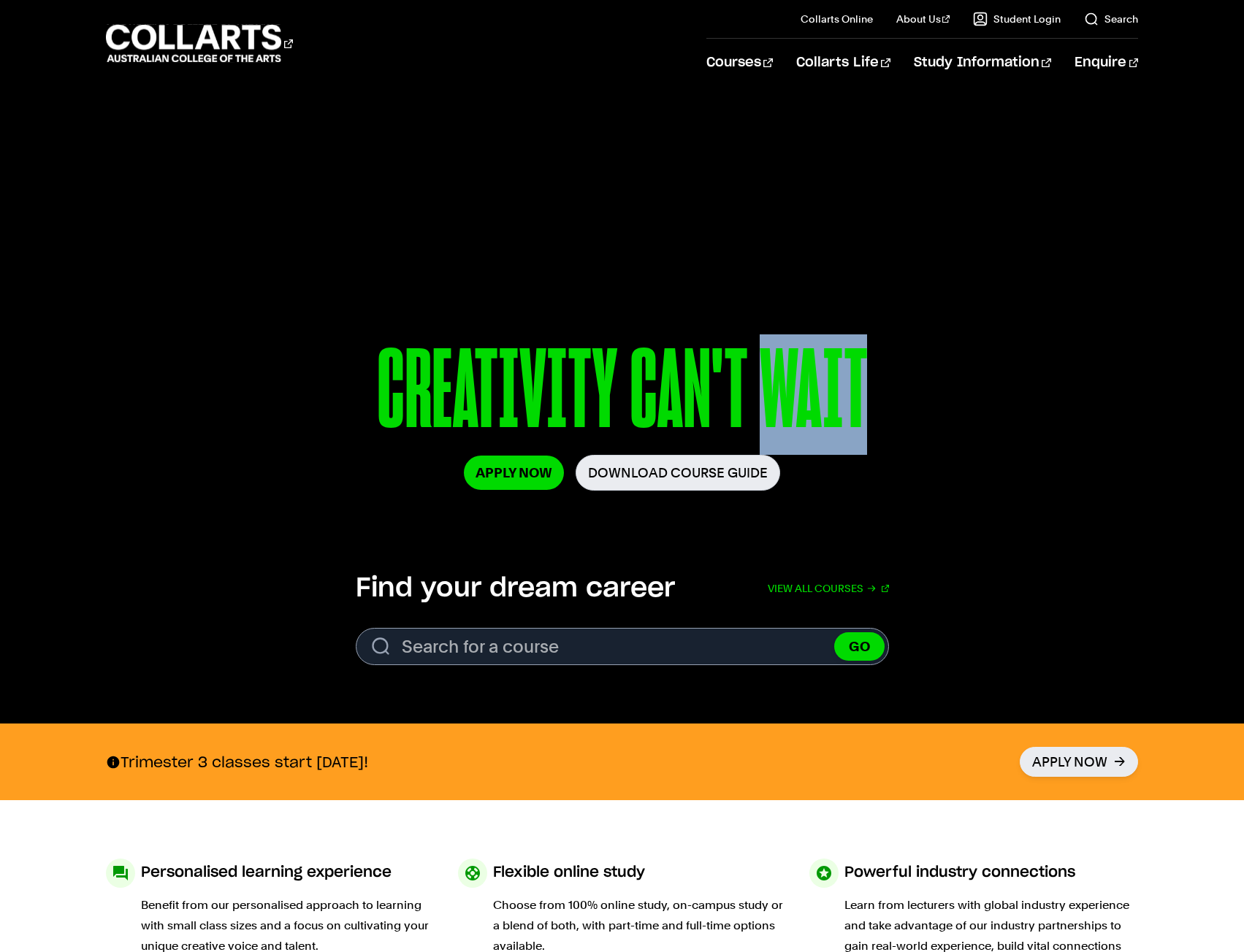
click at [808, 387] on p "CREATIVITY CAN'T WAIT" at bounding box center [621, 395] width 840 height 121
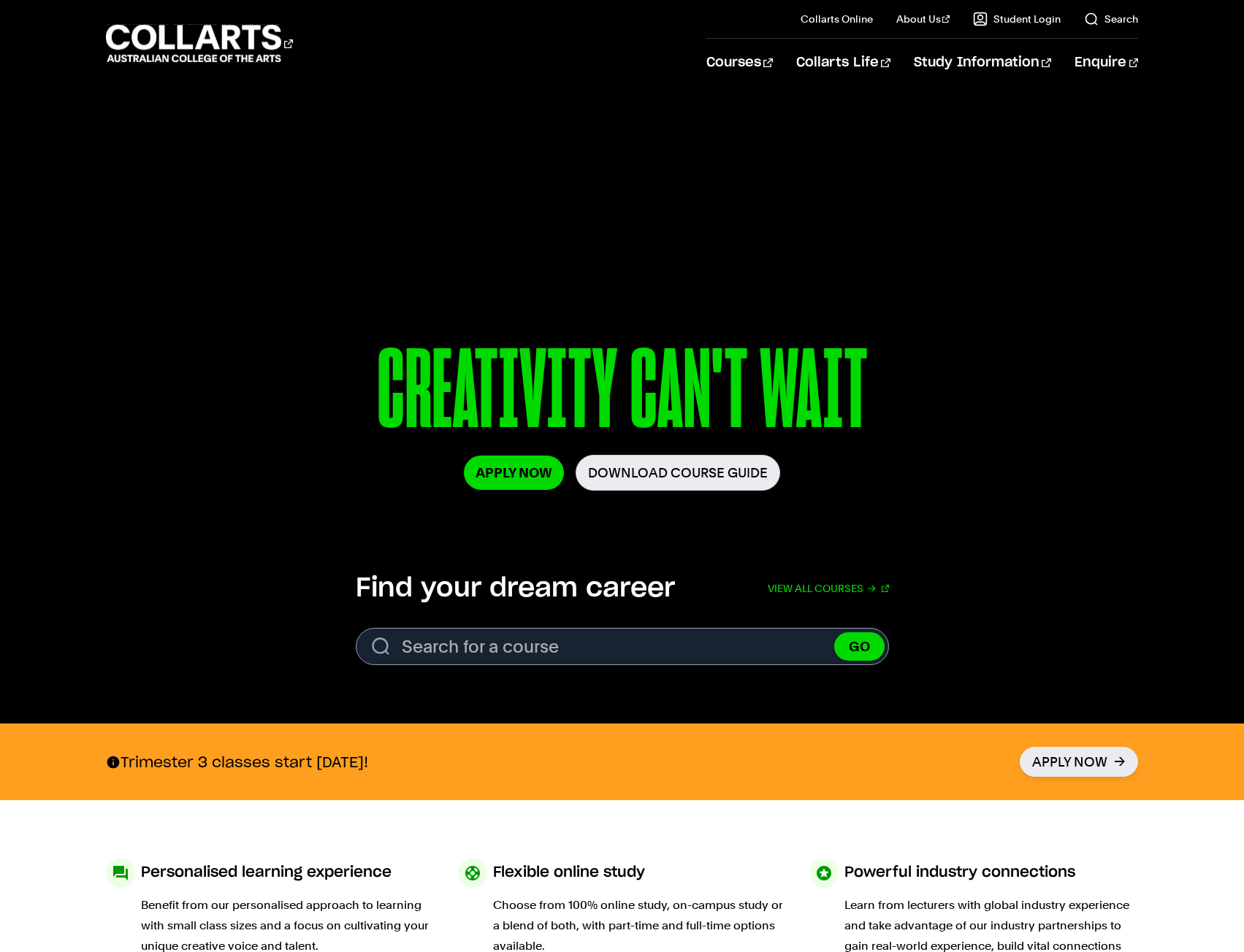
click at [528, 403] on p "CREATIVITY CAN'T WAIT" at bounding box center [621, 395] width 840 height 121
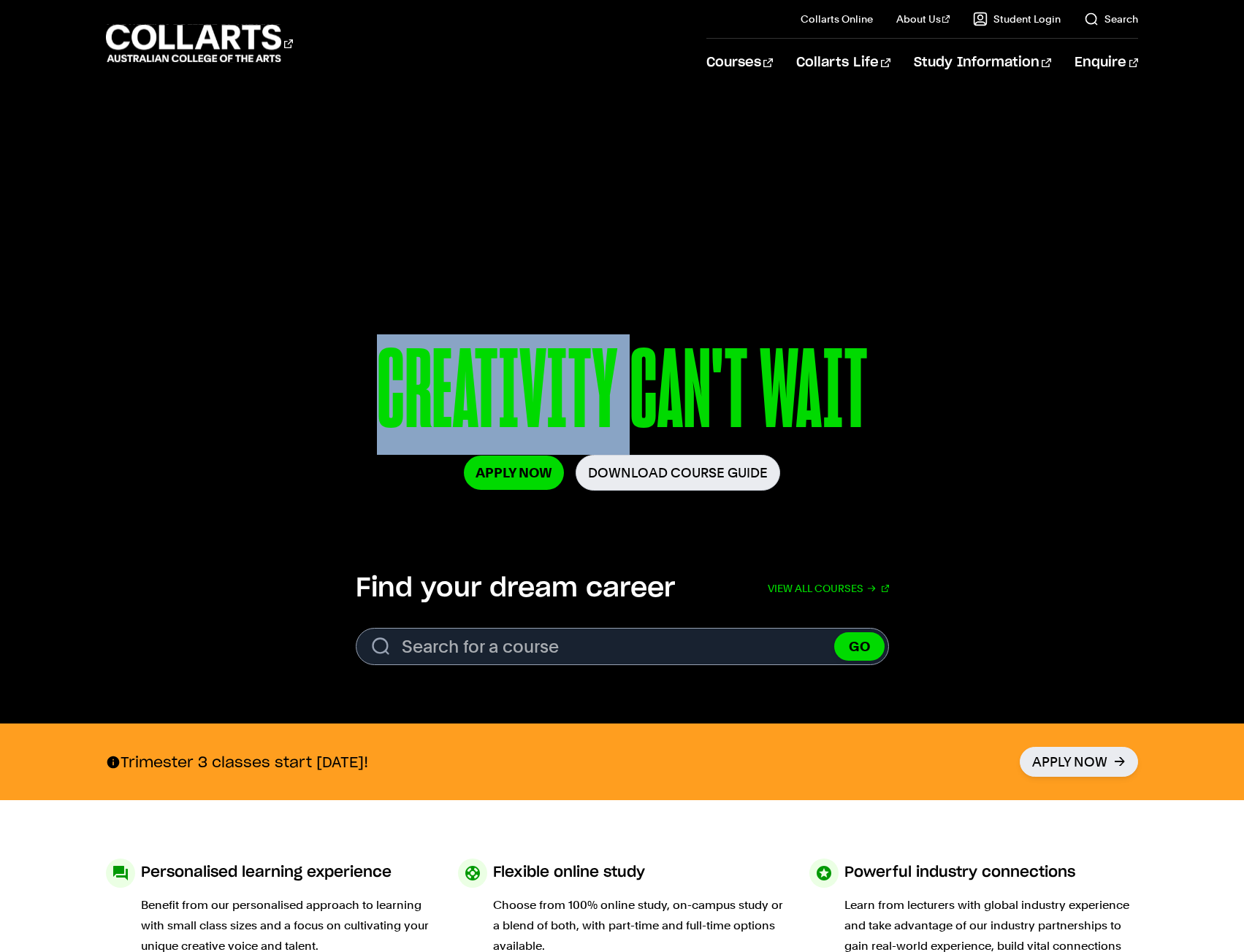
drag, startPoint x: 528, startPoint y: 403, endPoint x: 554, endPoint y: 404, distance: 26.0
click at [529, 403] on p "CREATIVITY CAN'T WAIT" at bounding box center [621, 395] width 840 height 121
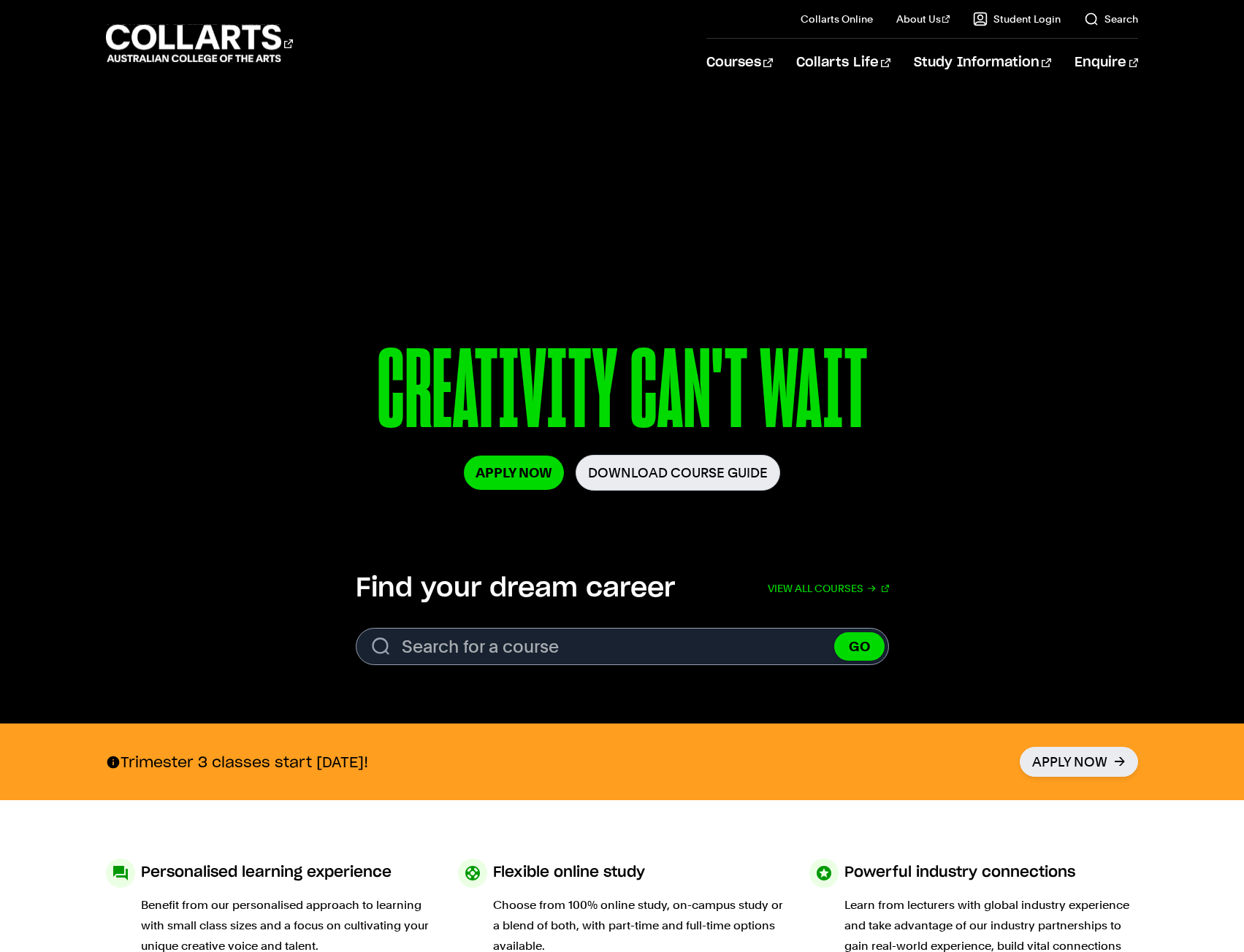
click at [686, 399] on p "CREATIVITY CAN'T WAIT" at bounding box center [621, 395] width 840 height 121
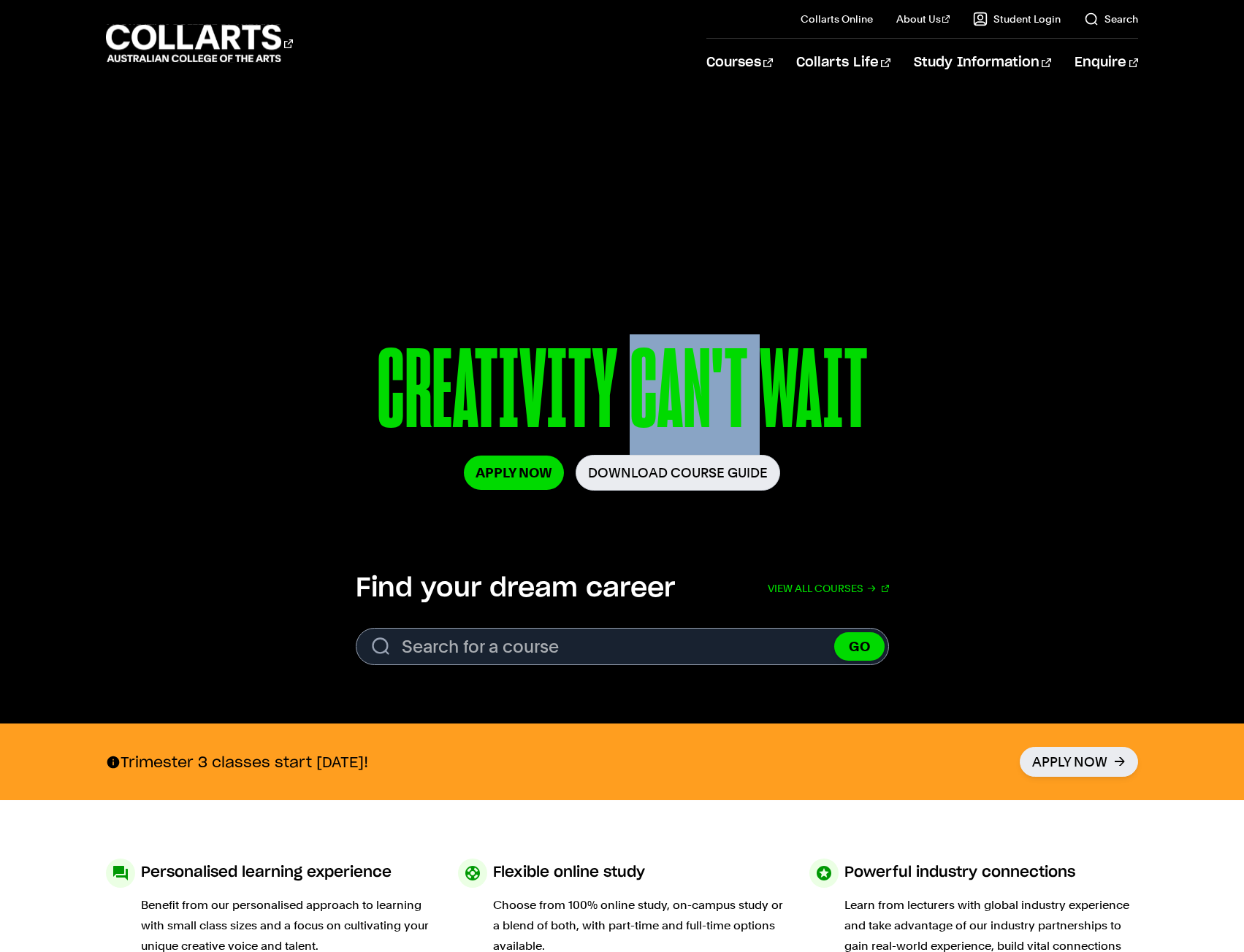
click at [686, 399] on p "CREATIVITY CAN'T WAIT" at bounding box center [621, 395] width 840 height 121
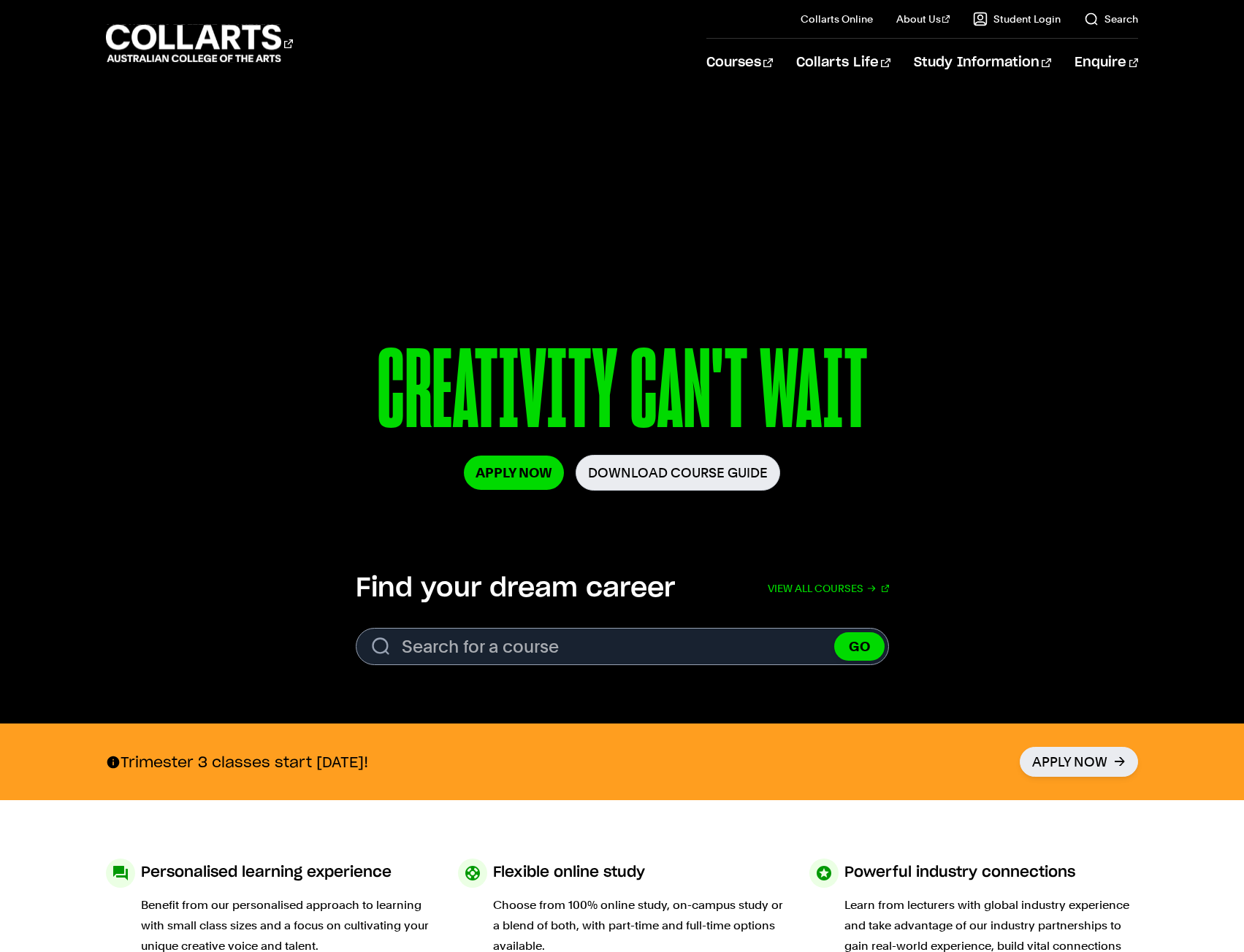
click at [591, 369] on p "CREATIVITY CAN'T WAIT" at bounding box center [621, 395] width 840 height 121
click at [643, 379] on p "CREATIVITY CAN'T WAIT" at bounding box center [621, 395] width 840 height 121
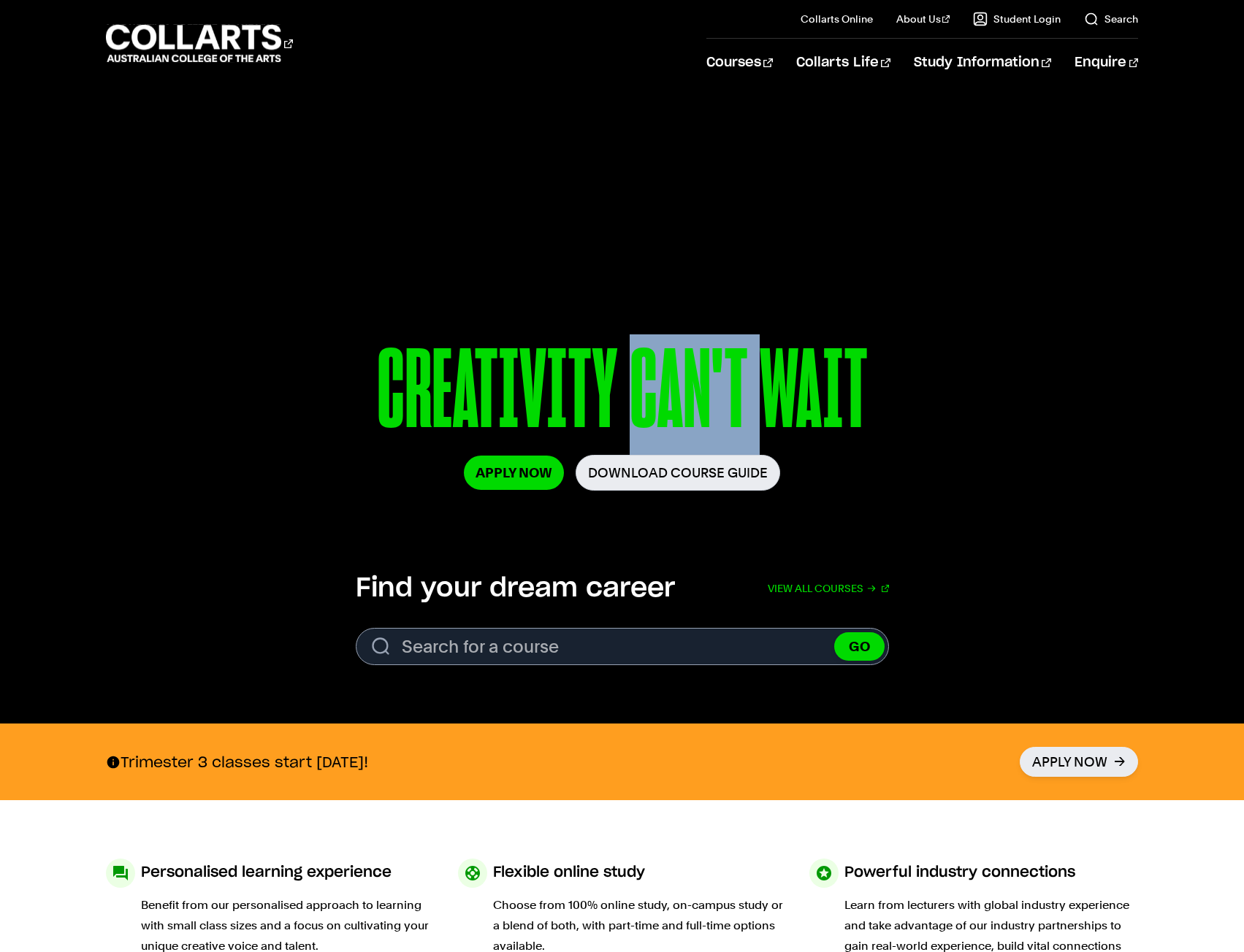
click at [643, 379] on p "CREATIVITY CAN'T WAIT" at bounding box center [621, 395] width 840 height 121
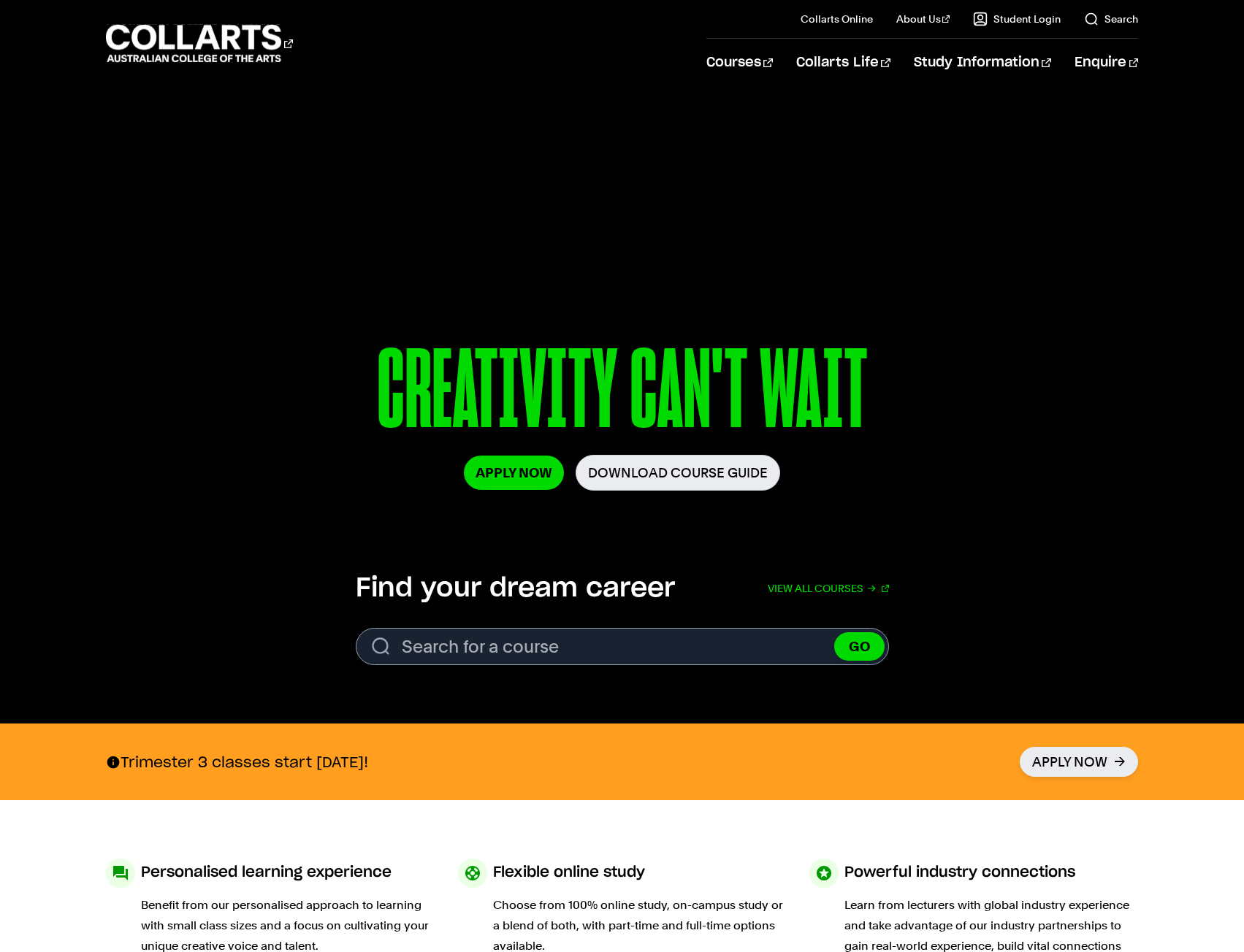
click at [520, 395] on p "CREATIVITY CAN'T WAIT" at bounding box center [621, 395] width 840 height 121
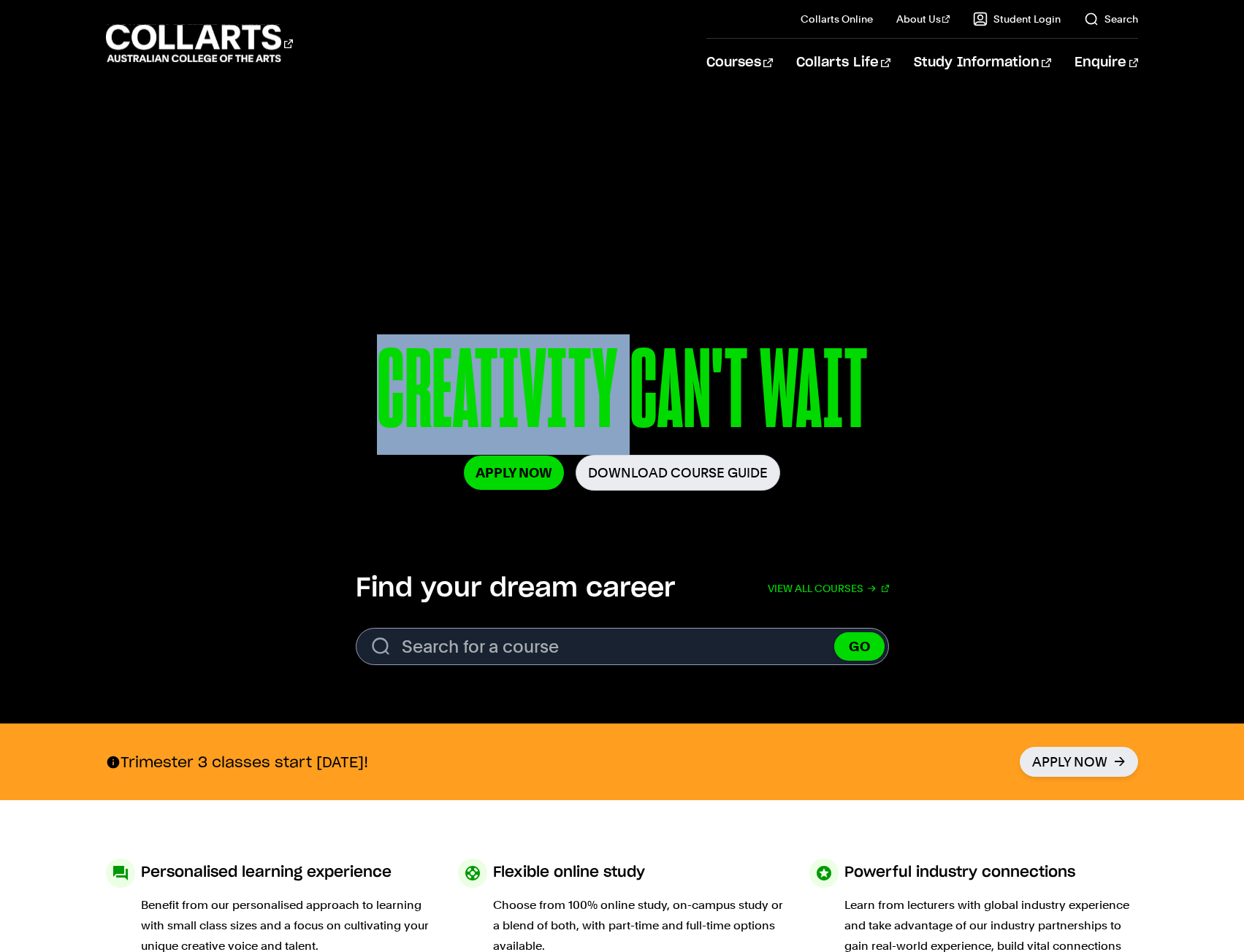
click at [520, 395] on p "CREATIVITY CAN'T WAIT" at bounding box center [621, 395] width 840 height 121
